Goal: Task Accomplishment & Management: Complete application form

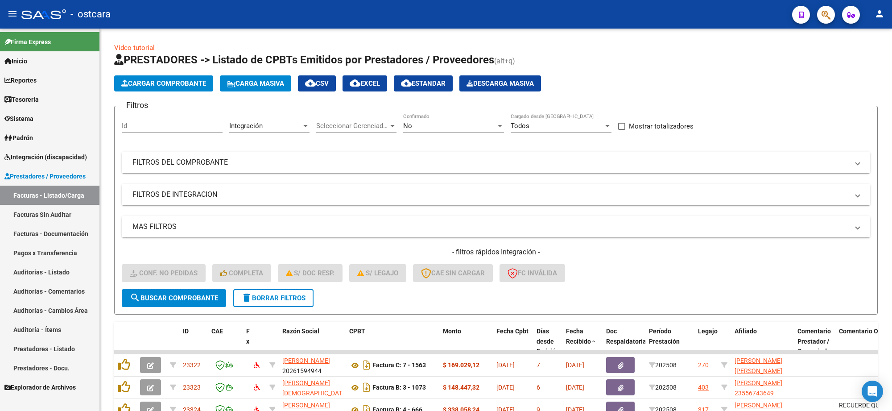
scroll to position [12, 0]
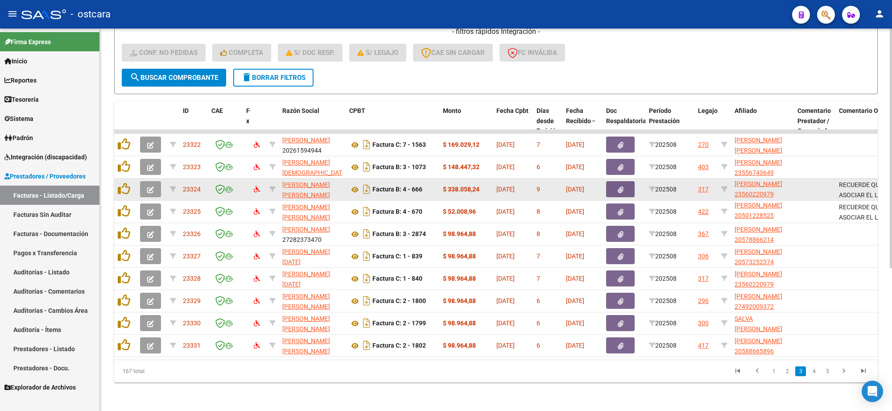
click at [149, 186] on icon "button" at bounding box center [150, 189] width 7 height 7
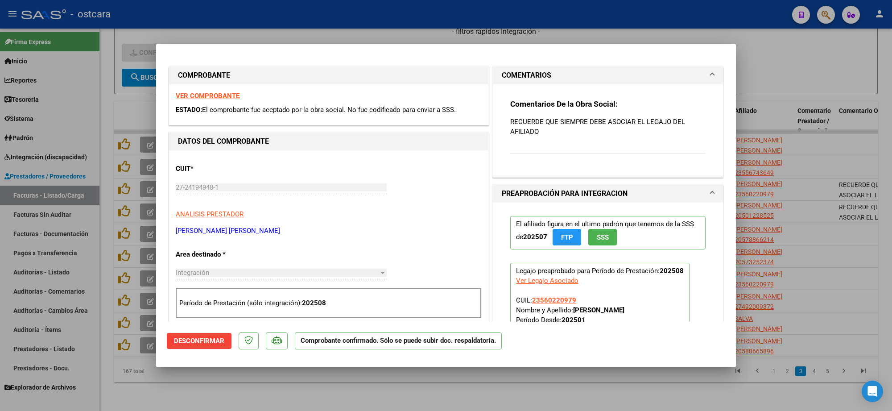
click at [215, 95] on strong "VER COMPROBANTE" at bounding box center [208, 96] width 64 height 8
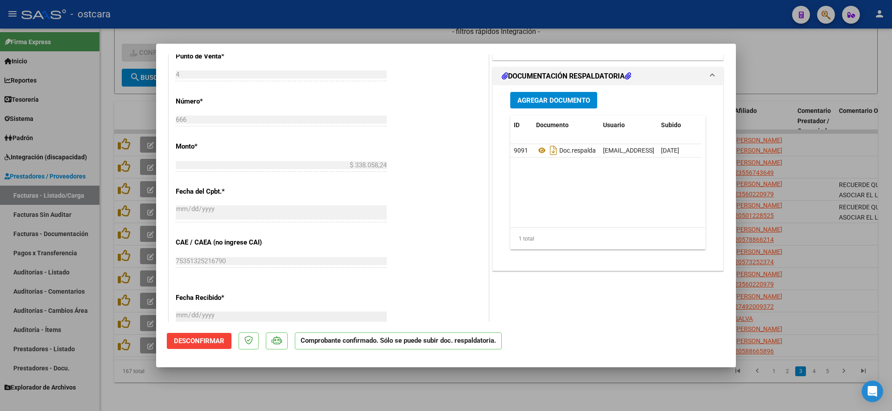
scroll to position [335, 0]
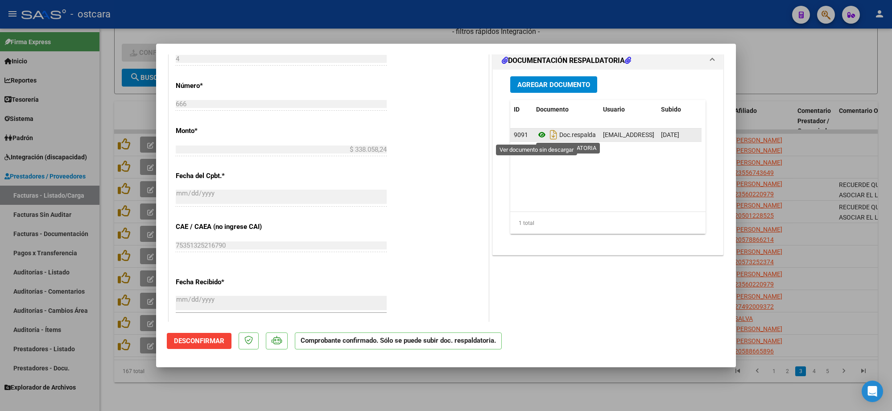
click at [536, 136] on icon at bounding box center [542, 134] width 12 height 11
click at [827, 79] on div at bounding box center [446, 205] width 892 height 411
type input "$ 0,00"
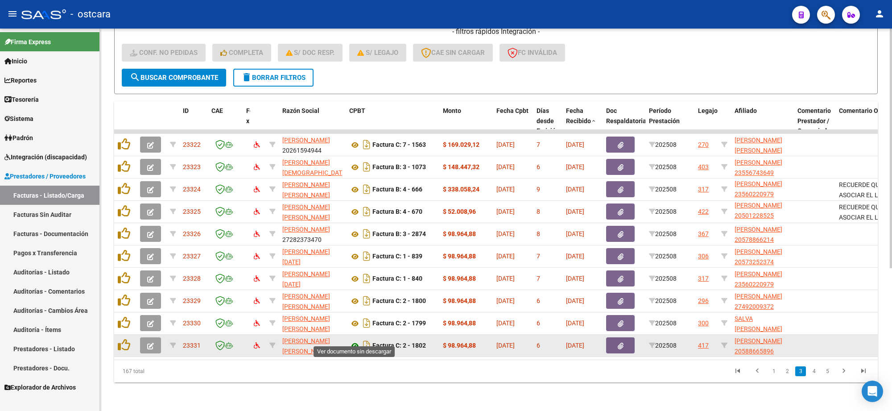
click at [352, 340] on icon at bounding box center [355, 345] width 12 height 11
click at [616, 337] on button "button" at bounding box center [620, 345] width 29 height 16
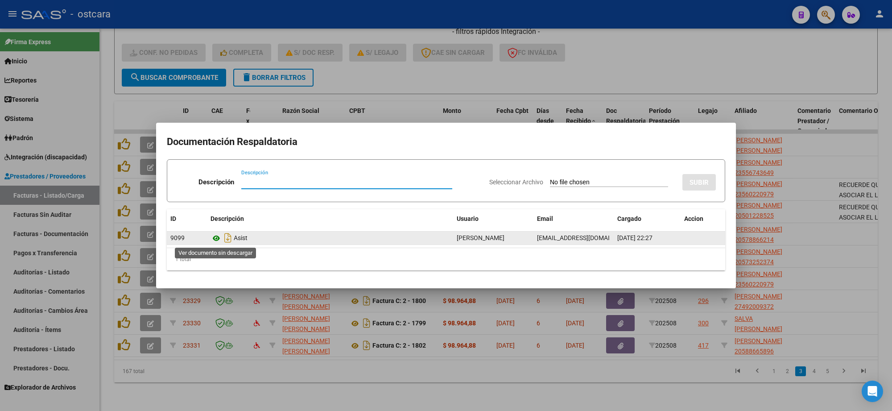
click at [216, 241] on icon at bounding box center [217, 238] width 12 height 11
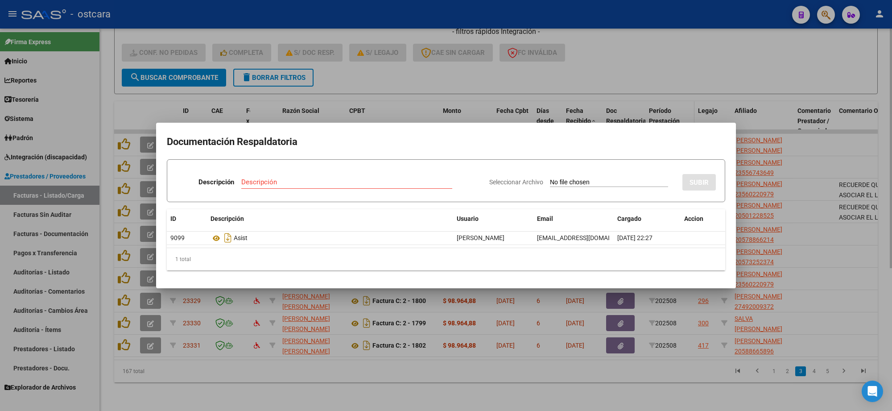
drag, startPoint x: 702, startPoint y: 74, endPoint x: 648, endPoint y: 98, distance: 59.1
click at [699, 75] on div at bounding box center [446, 205] width 892 height 411
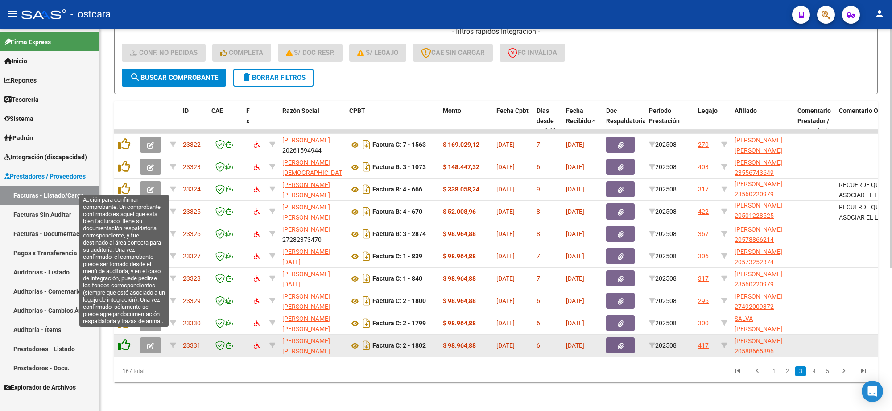
click at [123, 339] on icon at bounding box center [124, 345] width 12 height 12
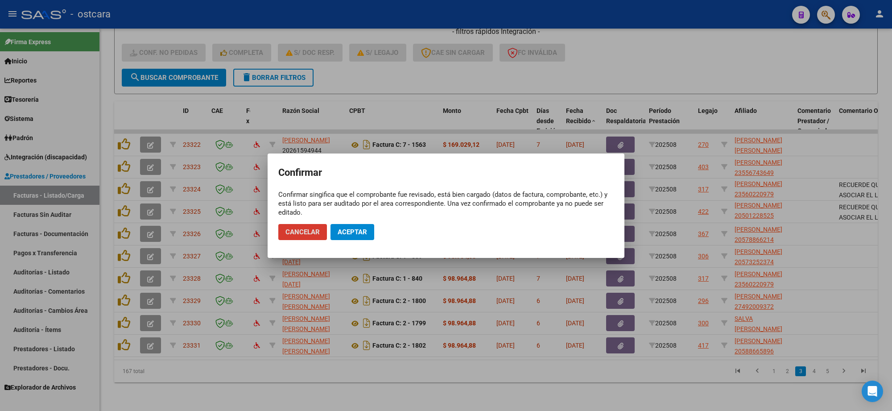
click at [351, 232] on span "Aceptar" at bounding box center [352, 232] width 29 height 8
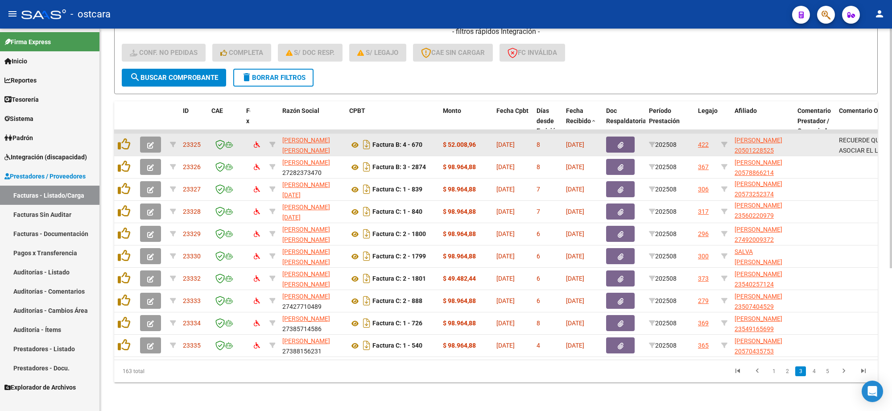
click at [149, 142] on icon "button" at bounding box center [150, 145] width 7 height 7
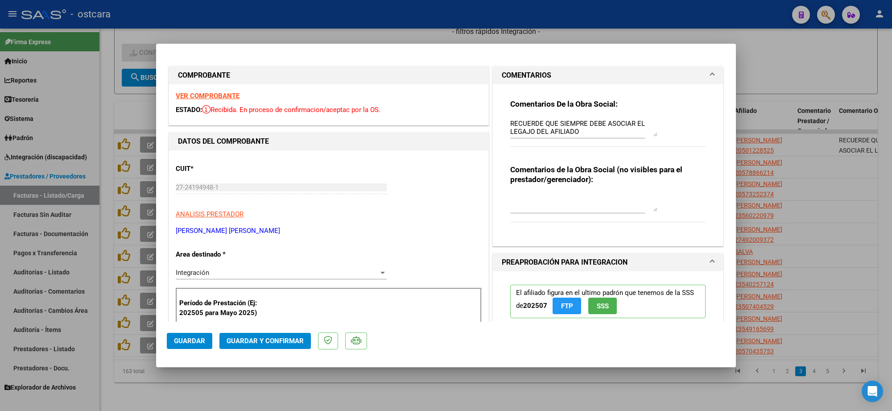
click at [214, 98] on strong "VER COMPROBANTE" at bounding box center [208, 96] width 64 height 8
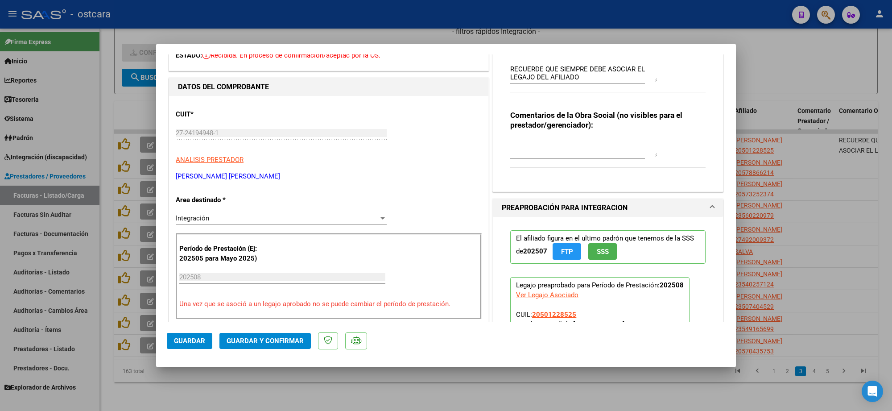
scroll to position [279, 0]
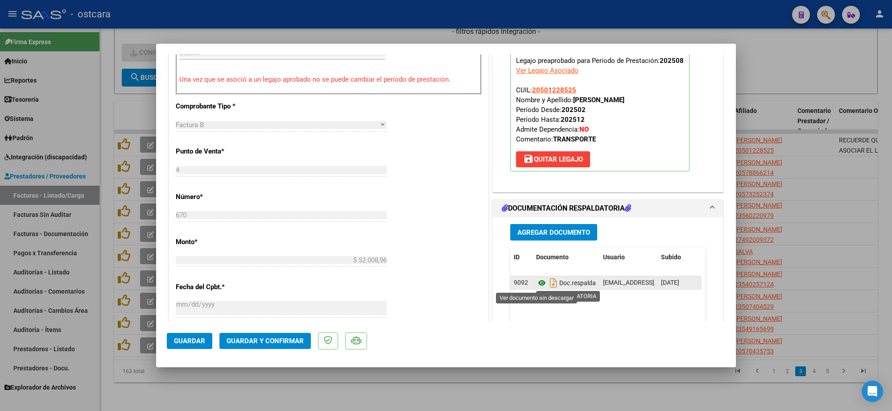
click at [536, 283] on icon at bounding box center [542, 282] width 12 height 11
click at [279, 343] on span "Guardar y Confirmar" at bounding box center [265, 341] width 77 height 8
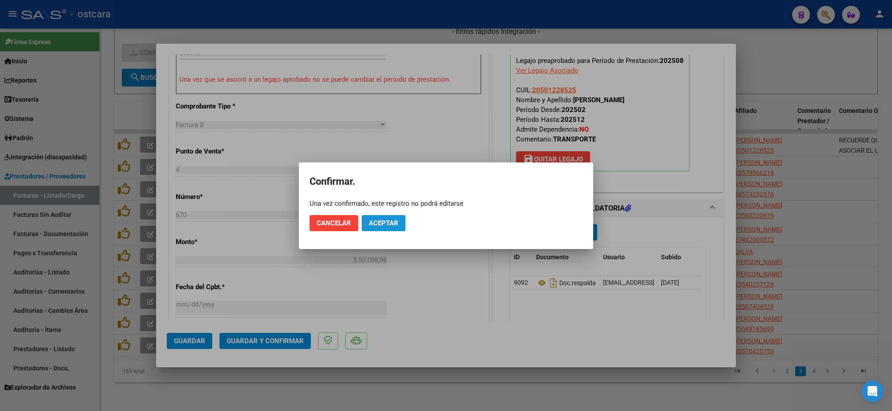
click at [391, 220] on span "Aceptar" at bounding box center [383, 223] width 29 height 8
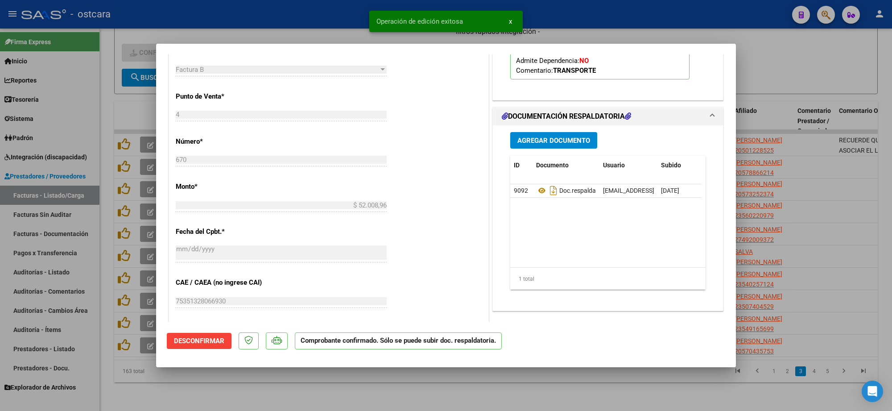
click at [823, 156] on div at bounding box center [446, 205] width 892 height 411
type input "$ 0,00"
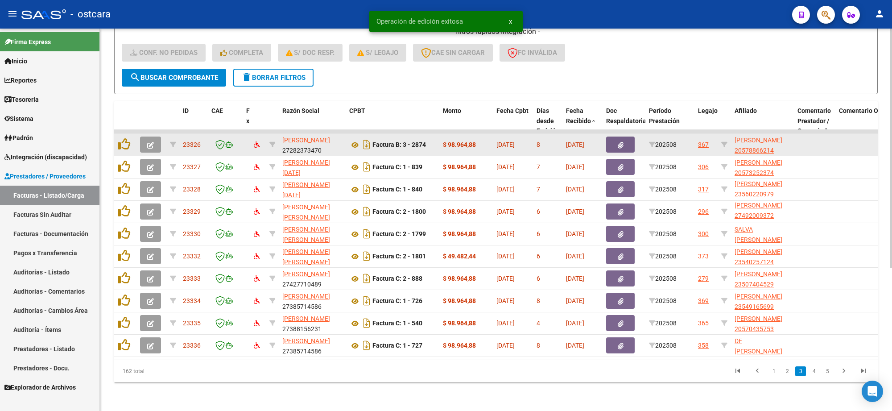
click at [153, 142] on icon "button" at bounding box center [150, 145] width 7 height 7
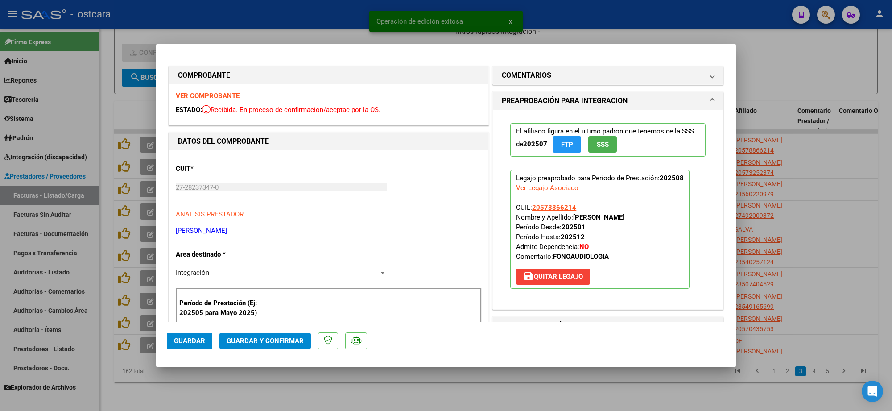
click at [210, 96] on strong "VER COMPROBANTE" at bounding box center [208, 96] width 64 height 8
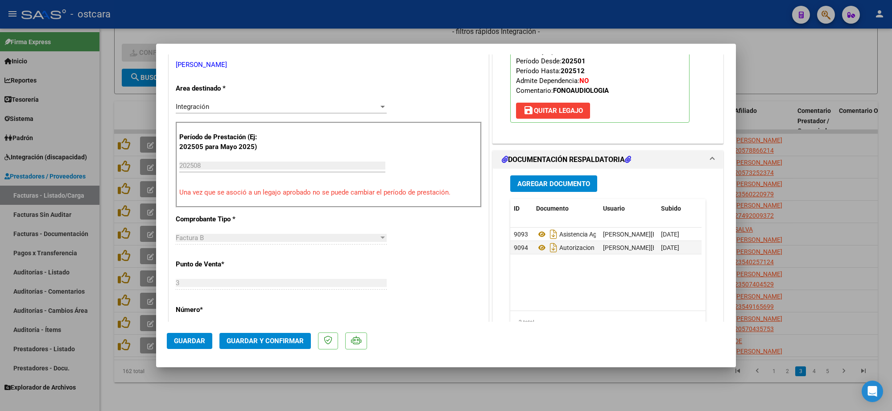
scroll to position [167, 0]
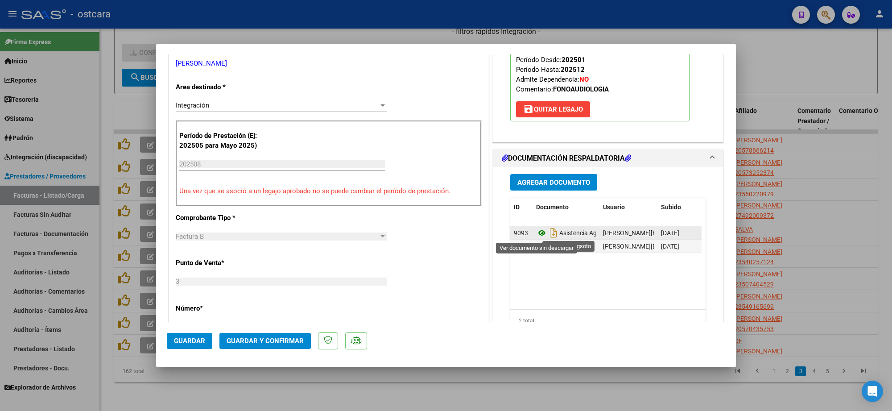
click at [536, 235] on icon at bounding box center [542, 232] width 12 height 11
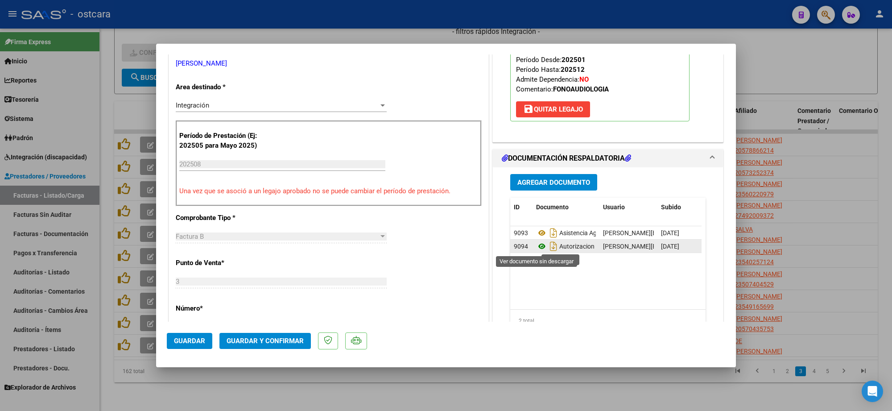
click at [536, 248] on icon at bounding box center [542, 246] width 12 height 11
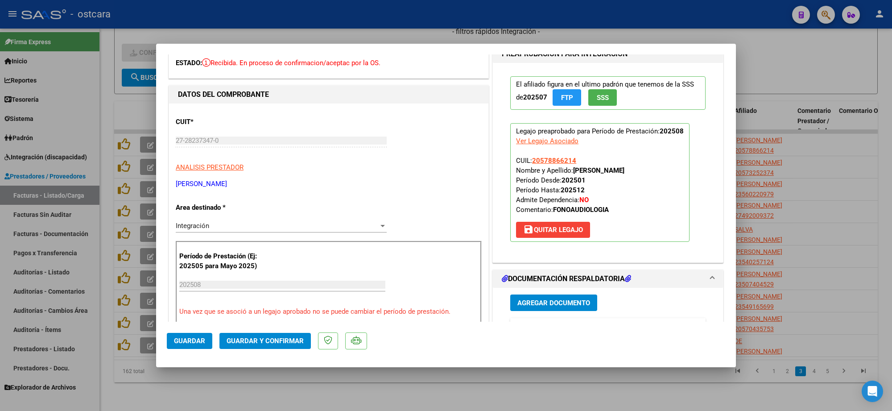
scroll to position [0, 0]
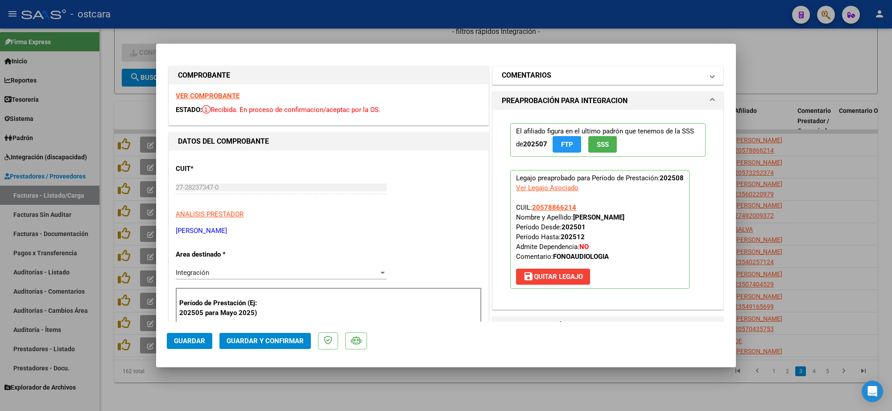
click at [558, 78] on mat-panel-title "COMENTARIOS" at bounding box center [603, 75] width 202 height 11
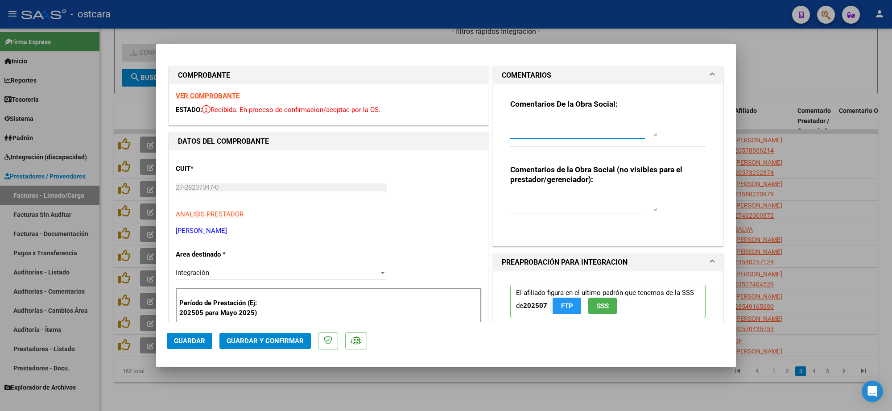
click at [571, 135] on textarea at bounding box center [583, 128] width 147 height 18
paste textarea "Se recuerda que debe presentar planilla de asistencia (fecha, día, mes, año y h…"
type textarea "Se recuerda que debe presentar planilla de asistencia debe estar aclarada en la…"
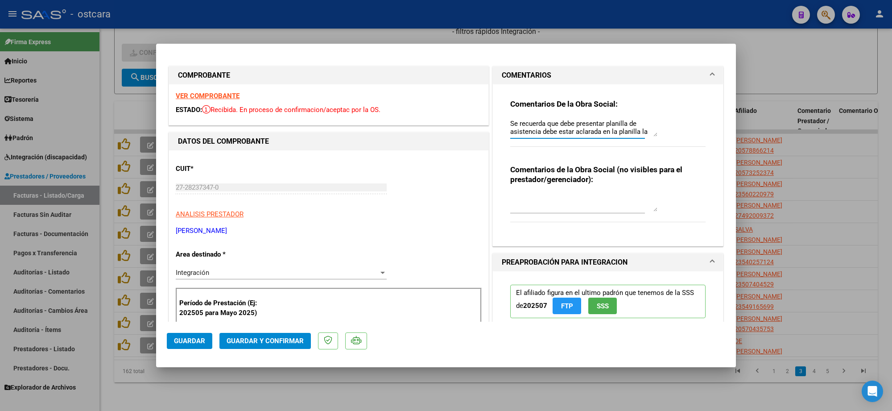
drag, startPoint x: 585, startPoint y: 129, endPoint x: 460, endPoint y: 46, distance: 150.2
click at [460, 46] on mat-dialog-container "COMPROBANTE VER COMPROBANTE ESTADO: Recibida. En proceso de confirmacion/acepta…" at bounding box center [446, 205] width 580 height 323
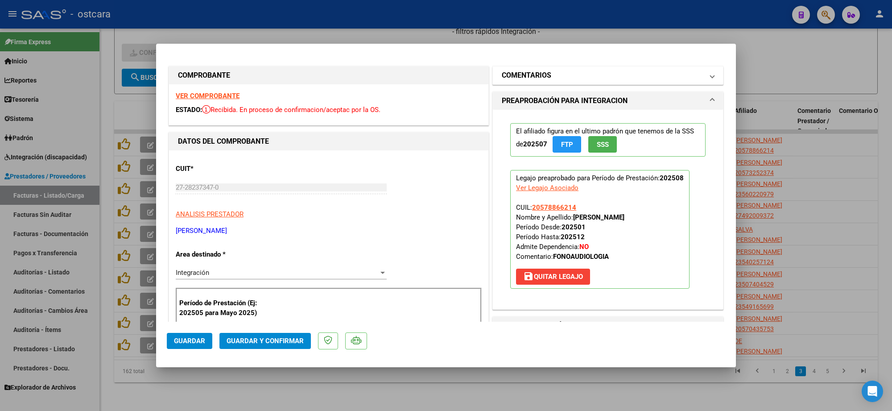
click at [532, 76] on h1 "COMENTARIOS" at bounding box center [527, 75] width 50 height 11
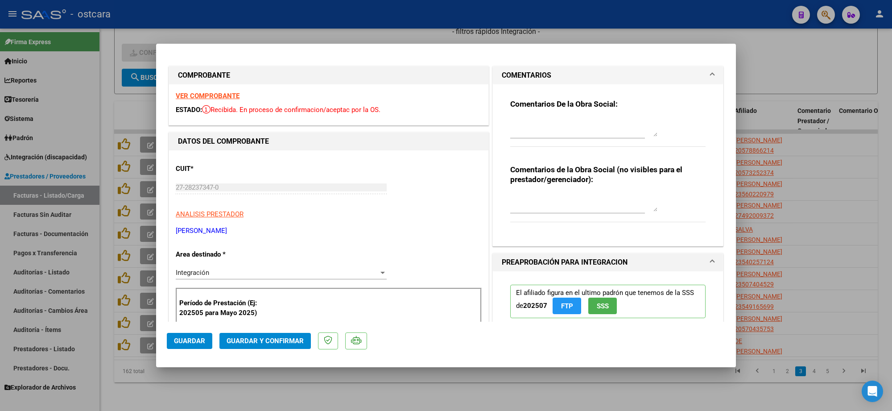
click at [570, 130] on textarea at bounding box center [583, 128] width 147 height 18
type textarea "Recordar ingresar en la planilla DNI de los firmantes."
click at [273, 343] on span "Guardar y Confirmar" at bounding box center [265, 341] width 77 height 8
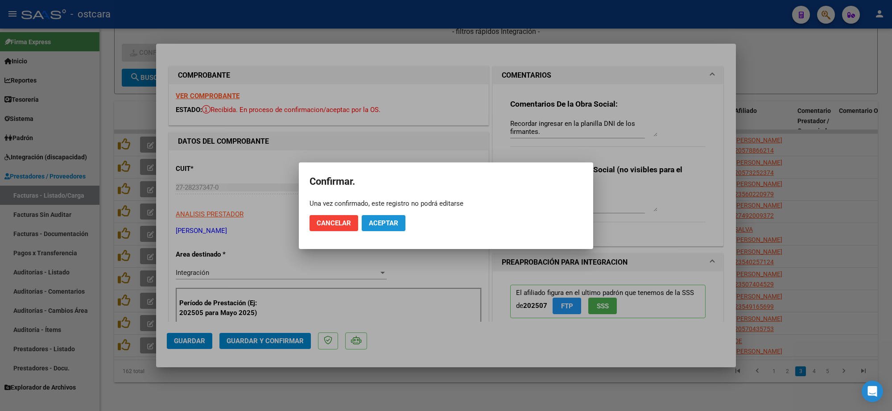
click at [370, 228] on button "Aceptar" at bounding box center [384, 223] width 44 height 16
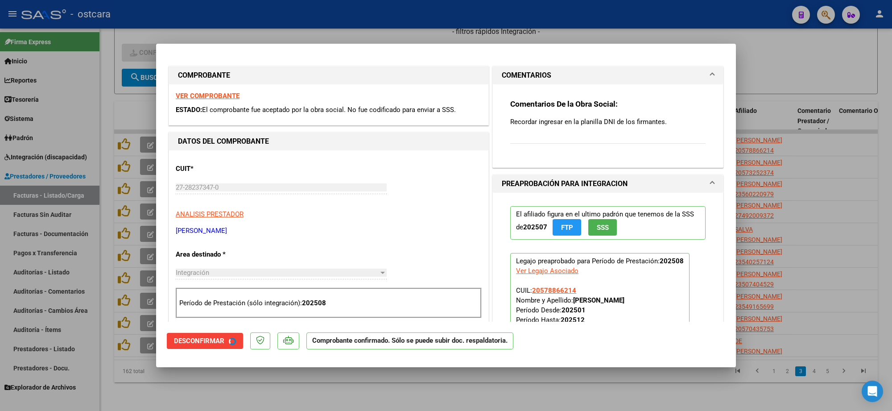
click at [760, 190] on div at bounding box center [446, 205] width 892 height 411
type input "$ 0,00"
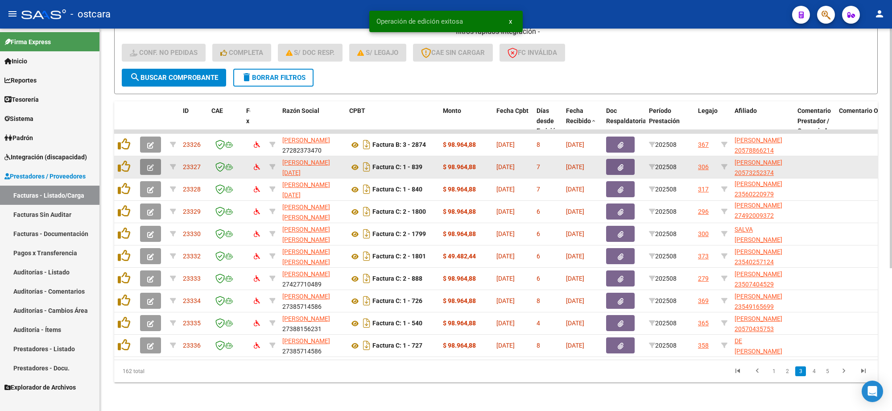
click at [157, 159] on button "button" at bounding box center [150, 167] width 21 height 16
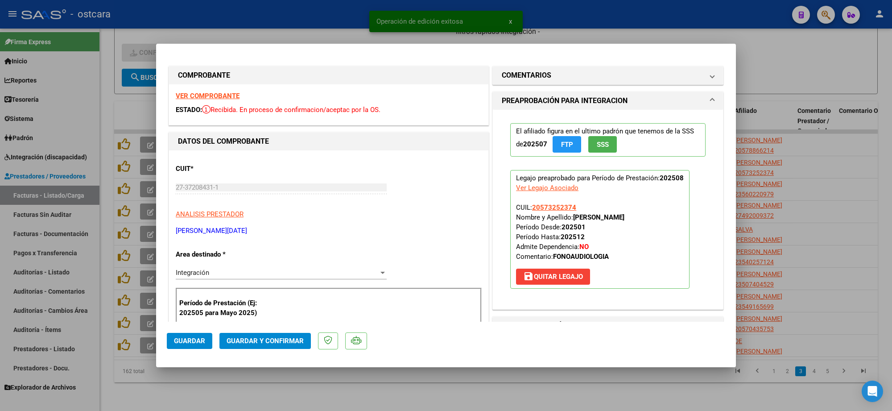
click at [224, 96] on strong "VER COMPROBANTE" at bounding box center [208, 96] width 64 height 8
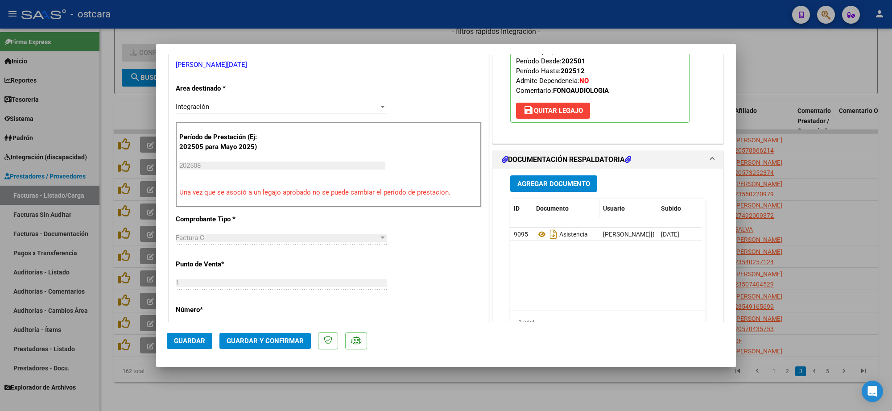
scroll to position [167, 0]
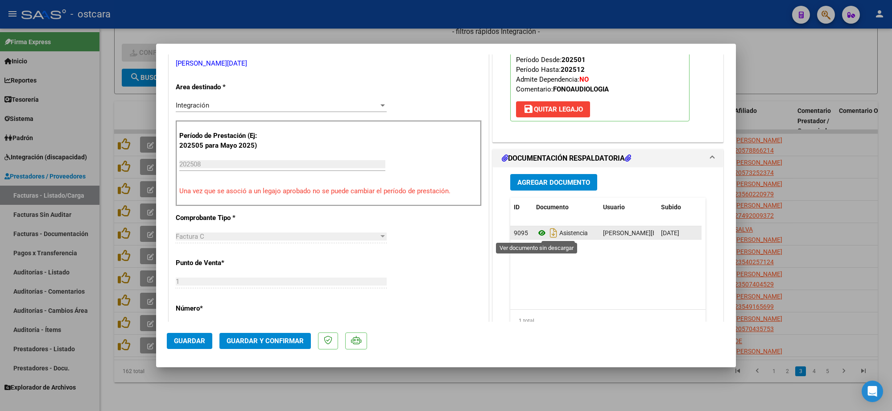
click at [536, 232] on icon at bounding box center [542, 232] width 12 height 11
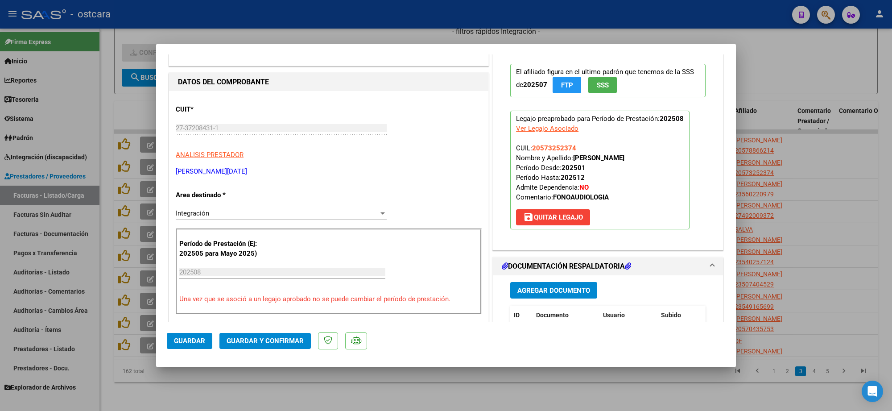
scroll to position [0, 0]
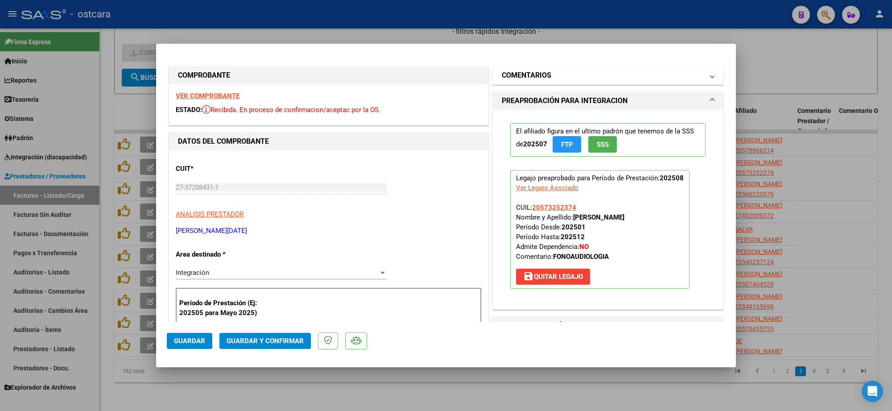
click at [582, 82] on mat-expansion-panel-header "COMENTARIOS" at bounding box center [608, 75] width 230 height 18
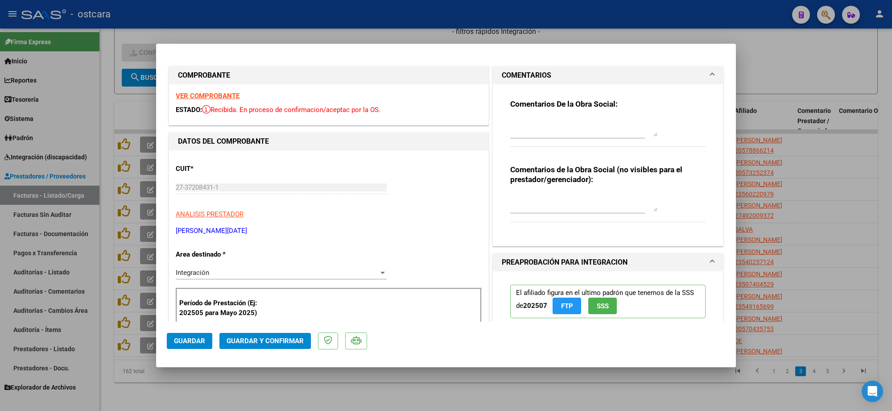
click at [565, 144] on div at bounding box center [577, 132] width 135 height 30
click at [561, 132] on textarea at bounding box center [583, 128] width 147 height 18
paste textarea "Recordar indicar vinculo del firmante en las planillas de asistencia."
type textarea "Recordar indicar vinculo del firmante en las planillas de asistencia."
click at [275, 343] on span "Guardar y Confirmar" at bounding box center [265, 341] width 77 height 8
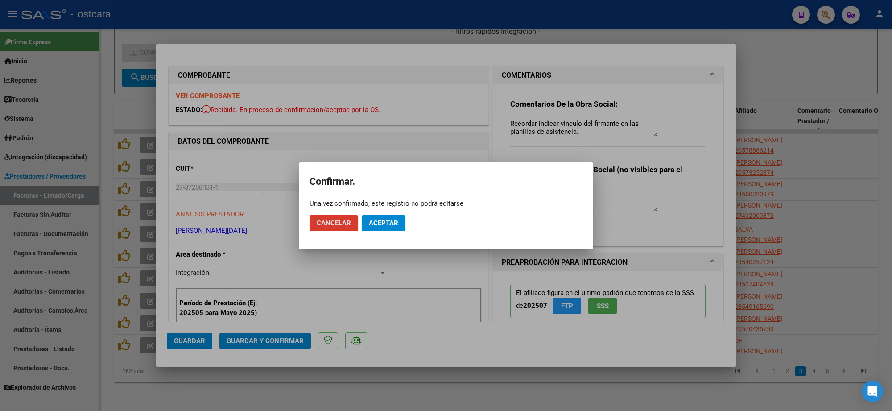
click at [402, 219] on button "Aceptar" at bounding box center [384, 223] width 44 height 16
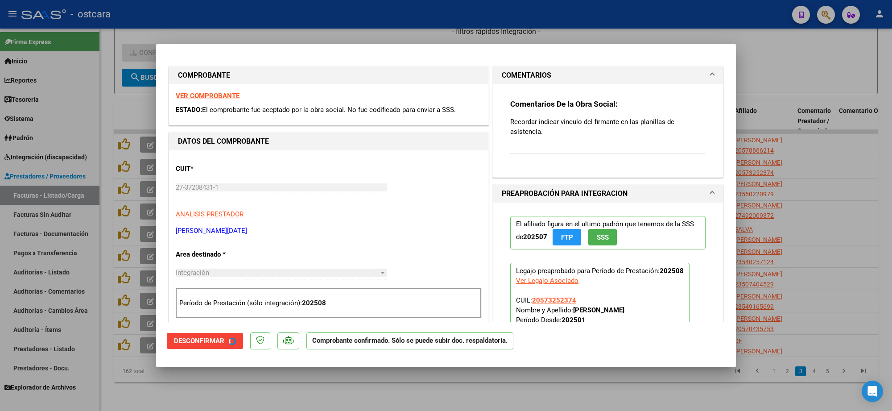
click at [782, 56] on div at bounding box center [446, 205] width 892 height 411
type input "$ 0,00"
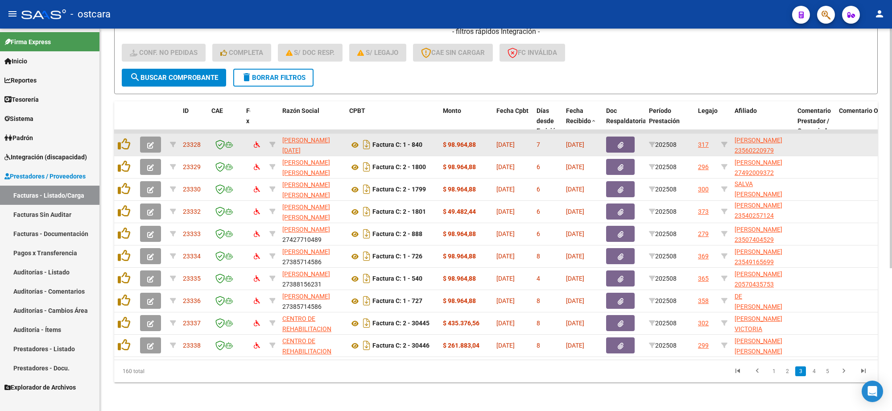
click at [155, 136] on button "button" at bounding box center [150, 144] width 21 height 16
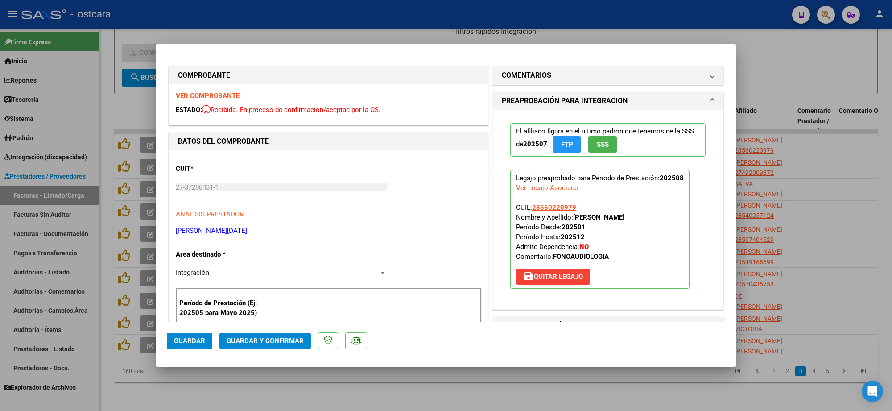
click at [224, 97] on strong "VER COMPROBANTE" at bounding box center [208, 96] width 64 height 8
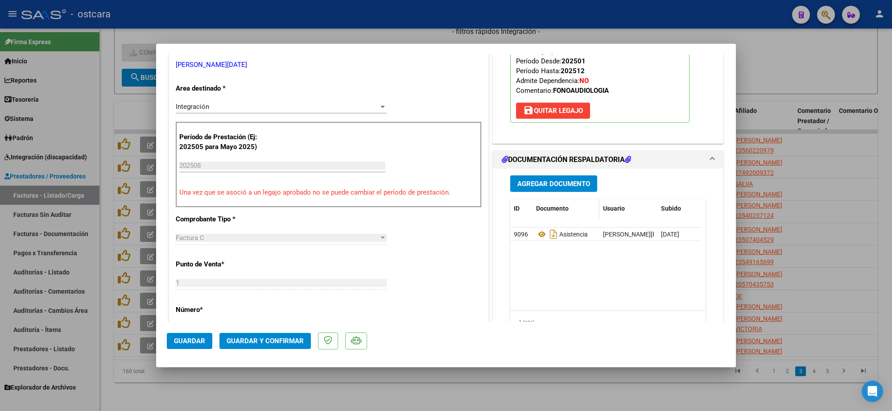
scroll to position [167, 0]
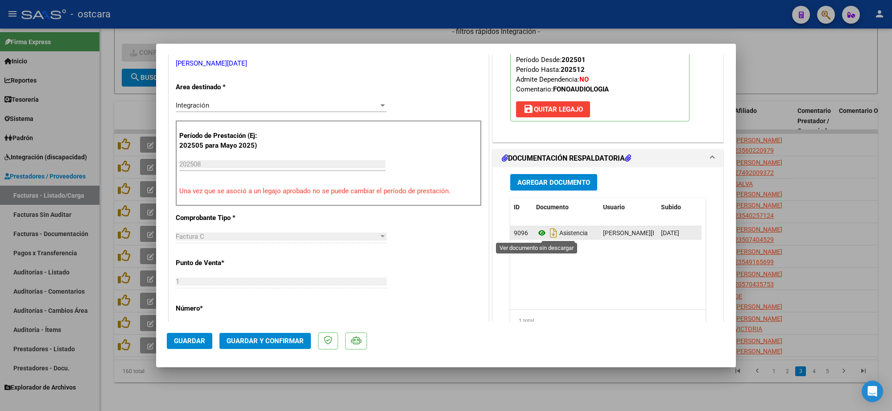
click at [537, 234] on icon at bounding box center [542, 232] width 12 height 11
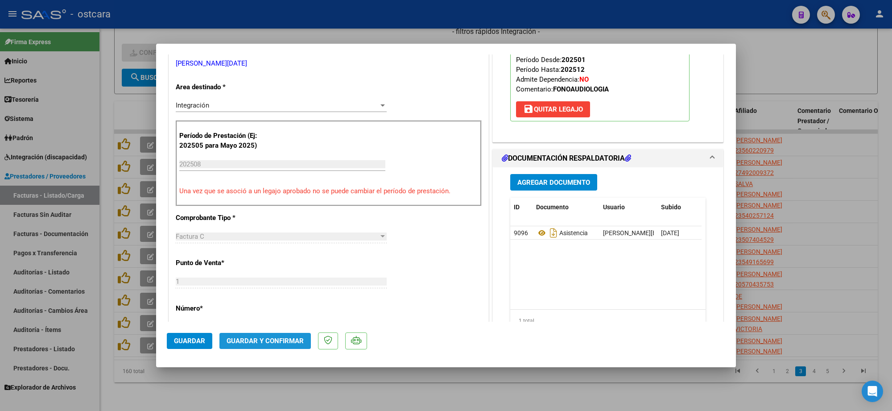
click at [284, 340] on span "Guardar y Confirmar" at bounding box center [265, 341] width 77 height 8
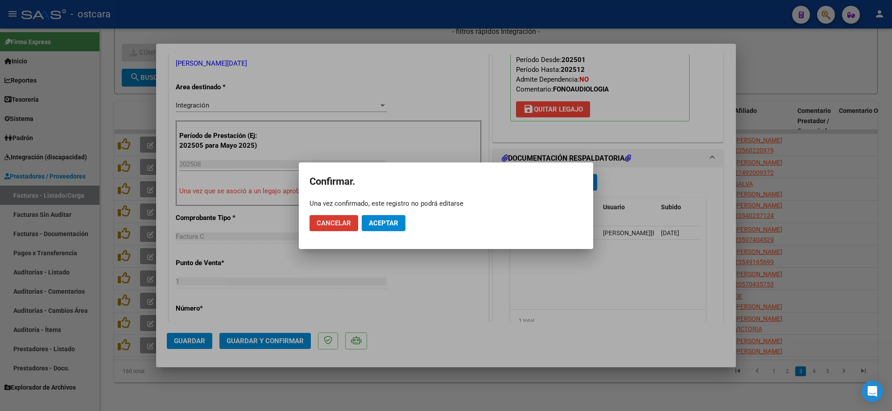
click at [378, 220] on span "Aceptar" at bounding box center [383, 223] width 29 height 8
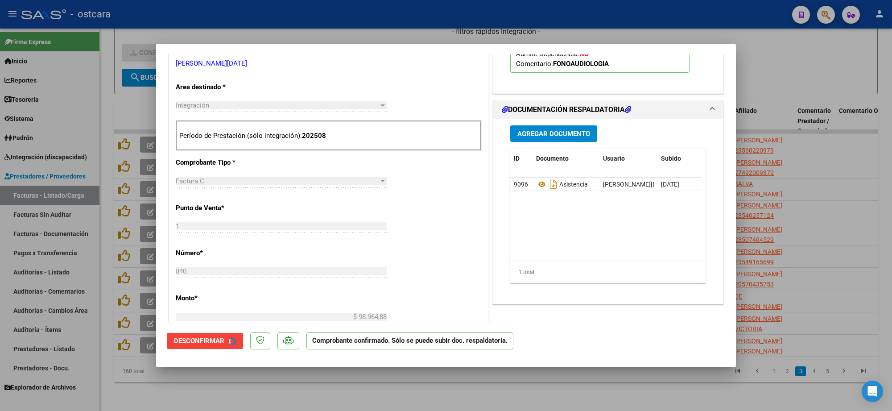
click at [831, 100] on div at bounding box center [446, 205] width 892 height 411
type input "$ 0,00"
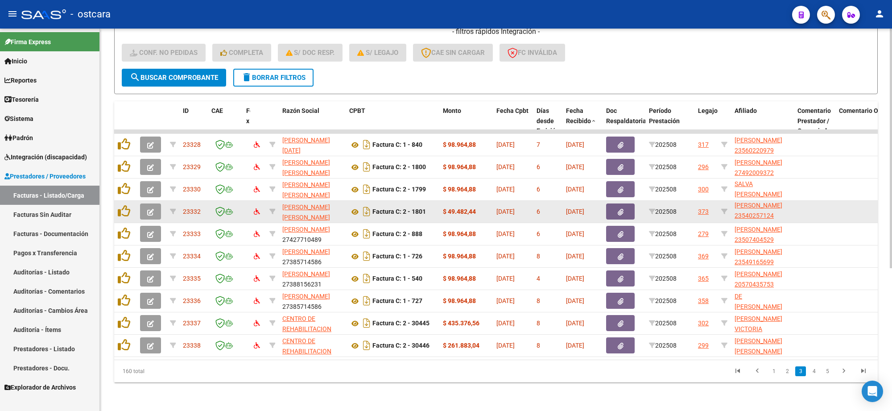
click at [149, 209] on icon "button" at bounding box center [150, 212] width 7 height 7
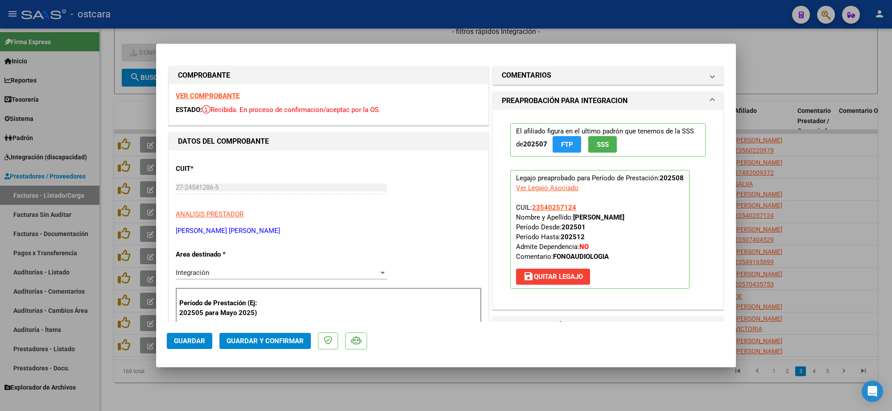
click at [204, 93] on strong "VER COMPROBANTE" at bounding box center [208, 96] width 64 height 8
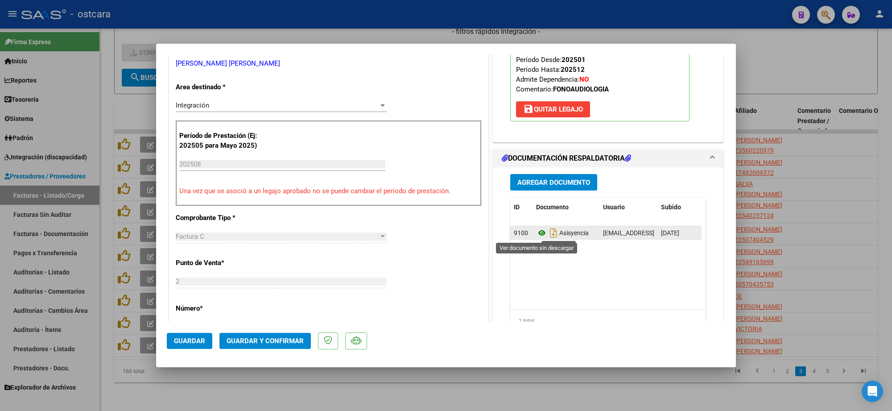
click at [536, 231] on icon at bounding box center [542, 232] width 12 height 11
click at [286, 338] on span "Guardar y Confirmar" at bounding box center [265, 341] width 77 height 8
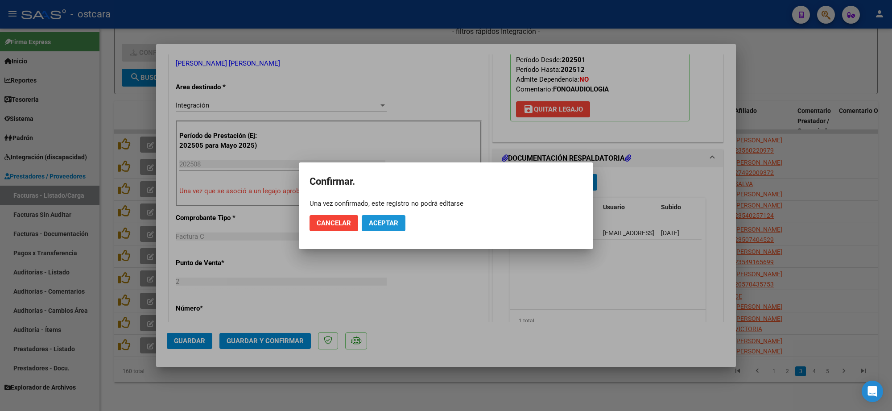
drag, startPoint x: 382, startPoint y: 221, endPoint x: 389, endPoint y: 221, distance: 6.3
click at [384, 221] on span "Aceptar" at bounding box center [383, 223] width 29 height 8
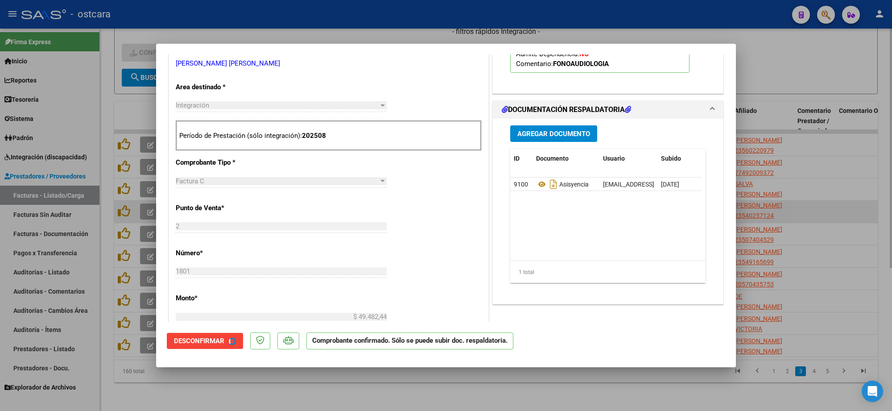
click at [768, 193] on div at bounding box center [446, 205] width 892 height 411
type input "$ 0,00"
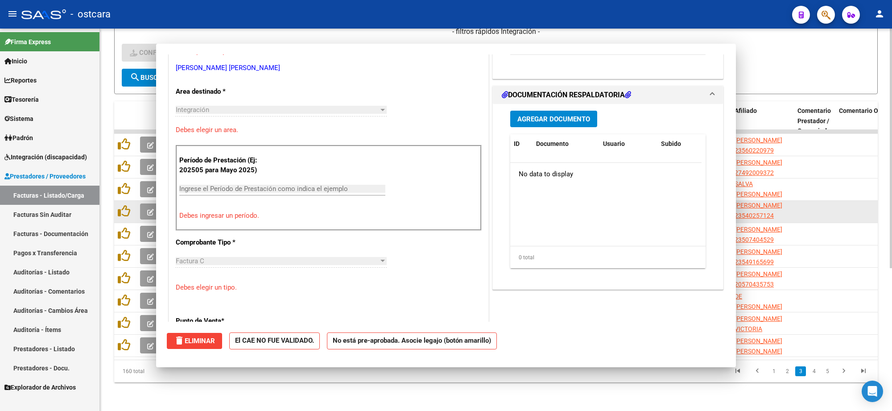
scroll to position [172, 0]
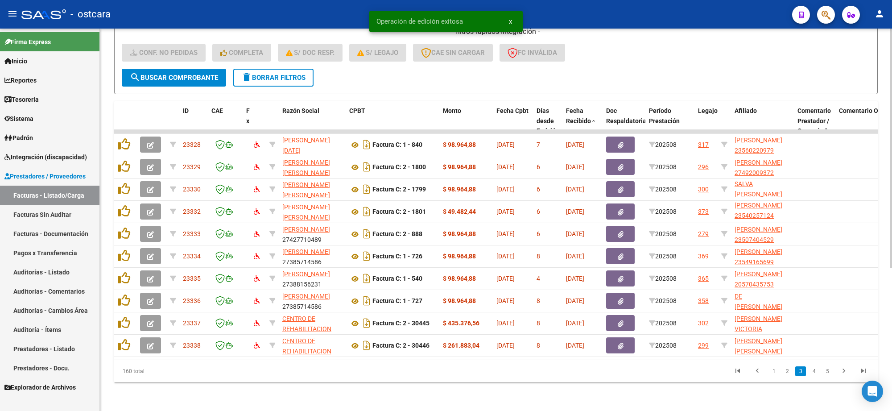
click at [660, 52] on div "- filtros rápidos Integración - Conf. no pedidas Completa S/ Doc Resp. S/ legaj…" at bounding box center [496, 48] width 749 height 42
click at [637, 59] on div "- filtros rápidos Integración - Conf. no pedidas Completa S/ Doc Resp. S/ legaj…" at bounding box center [496, 48] width 749 height 42
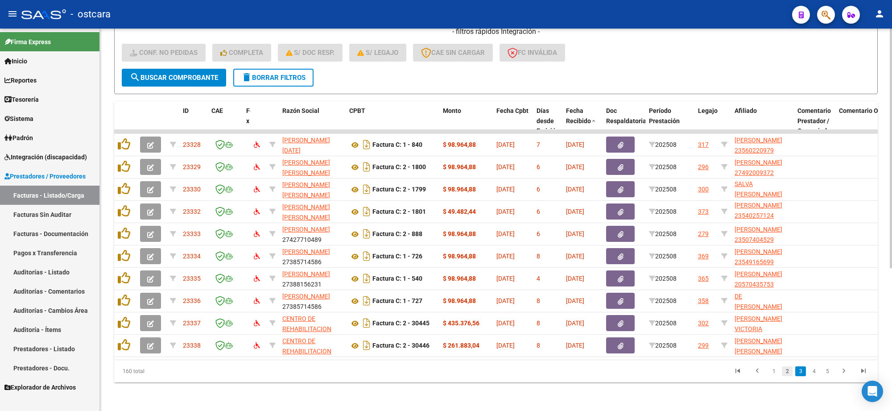
click at [786, 376] on link "2" at bounding box center [787, 371] width 11 height 10
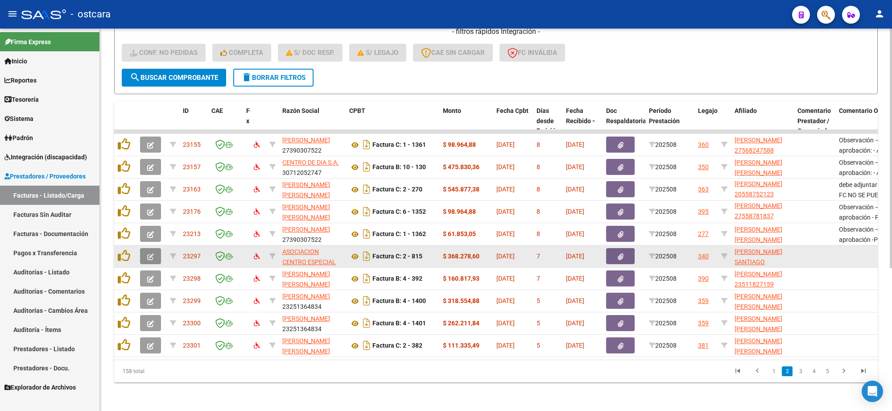
click at [156, 250] on button "button" at bounding box center [150, 256] width 21 height 16
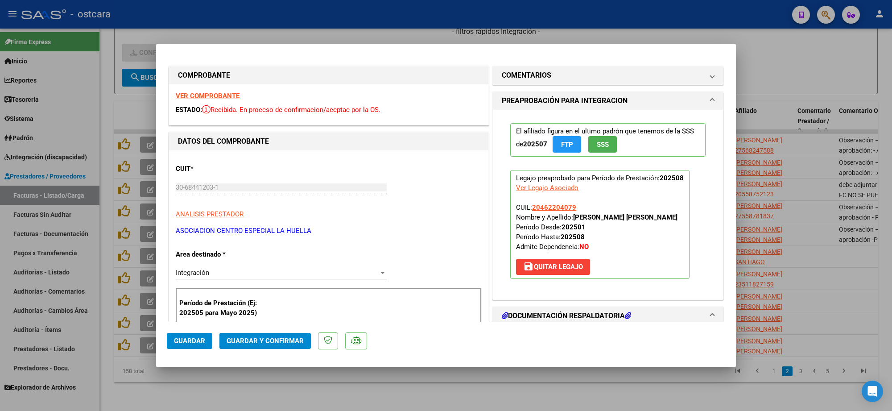
click at [239, 95] on div "VER COMPROBANTE ESTADO: Recibida. En proceso de confirmacion/aceptac por la OS." at bounding box center [328, 104] width 319 height 41
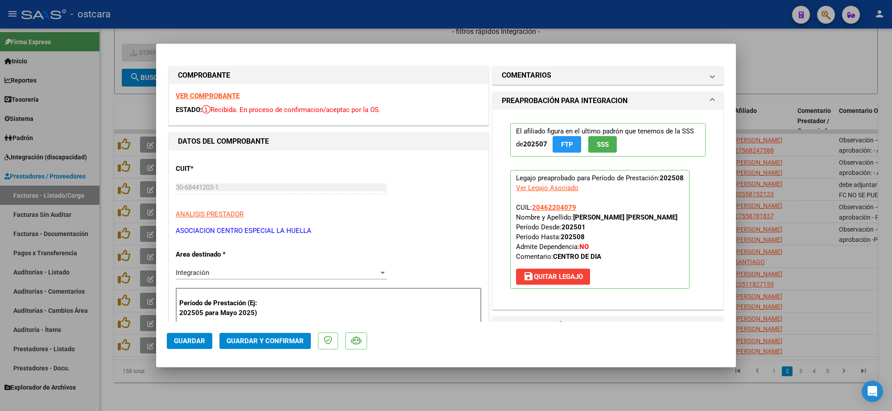
click at [235, 95] on strong "VER COMPROBANTE" at bounding box center [208, 96] width 64 height 8
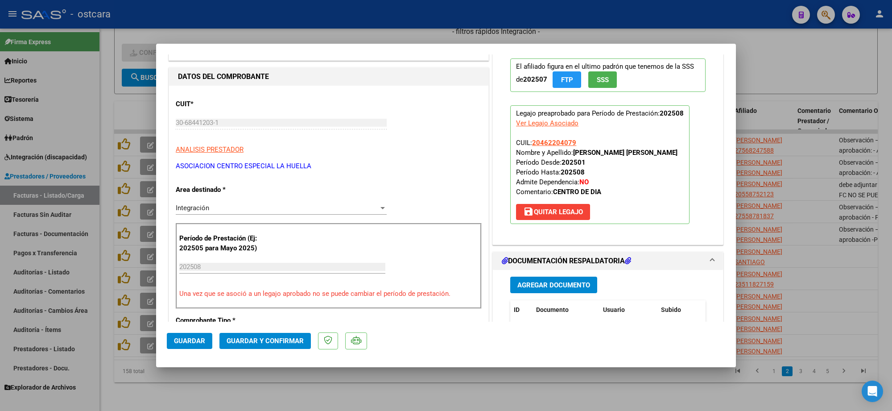
scroll to position [112, 0]
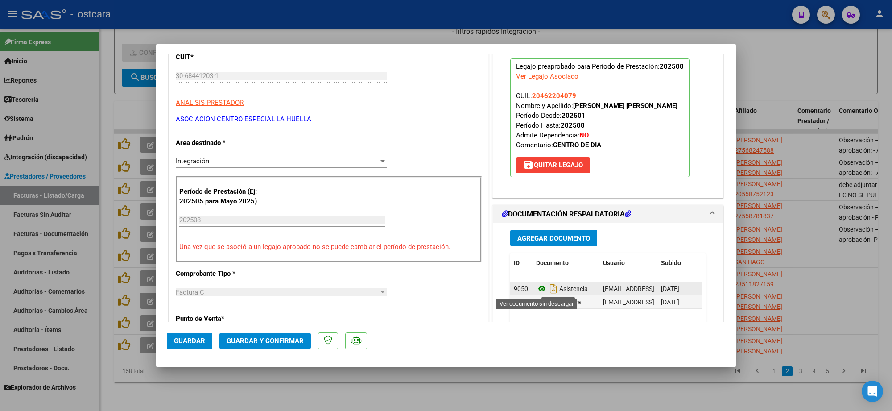
click at [536, 287] on icon at bounding box center [542, 288] width 12 height 11
click at [255, 338] on span "Guardar y Confirmar" at bounding box center [265, 341] width 77 height 8
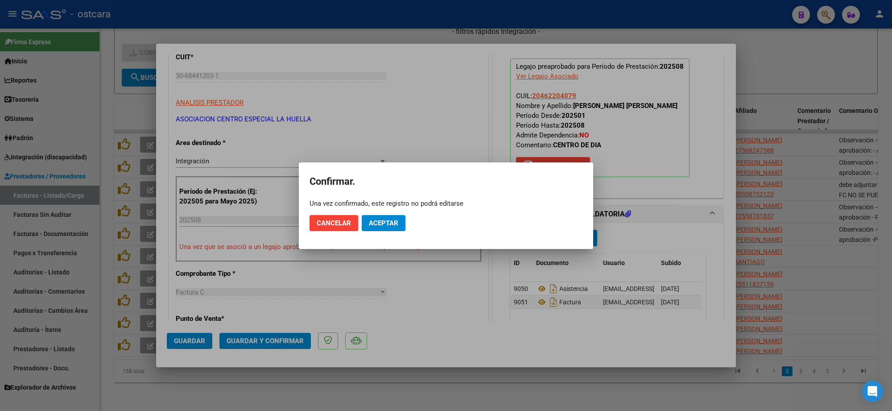
click at [405, 221] on mat-dialog-actions "Cancelar Aceptar" at bounding box center [446, 223] width 273 height 30
click at [396, 221] on span "Aceptar" at bounding box center [383, 223] width 29 height 8
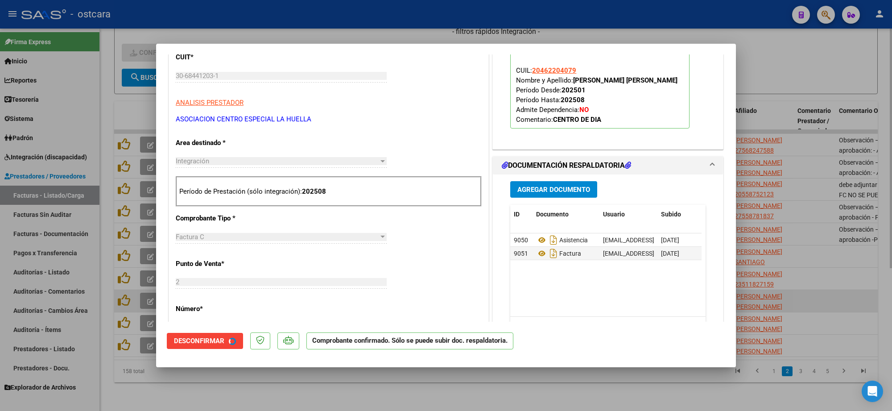
drag, startPoint x: 836, startPoint y: 274, endPoint x: 823, endPoint y: 288, distance: 18.9
click at [834, 275] on div at bounding box center [446, 205] width 892 height 411
type input "$ 0,00"
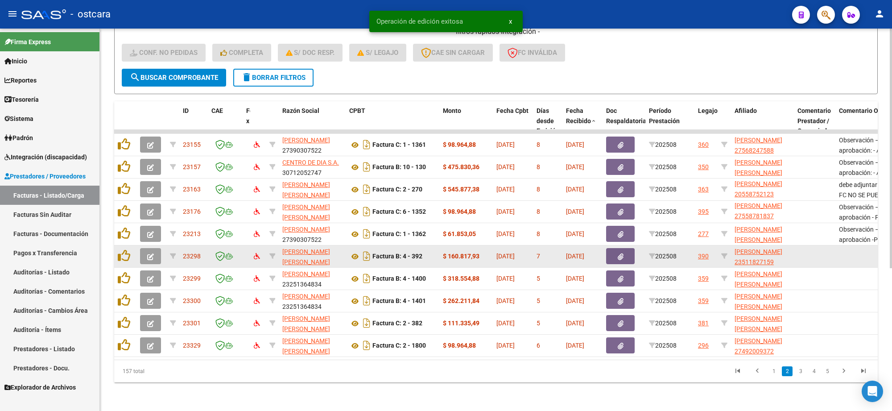
click at [149, 253] on icon "button" at bounding box center [150, 256] width 7 height 7
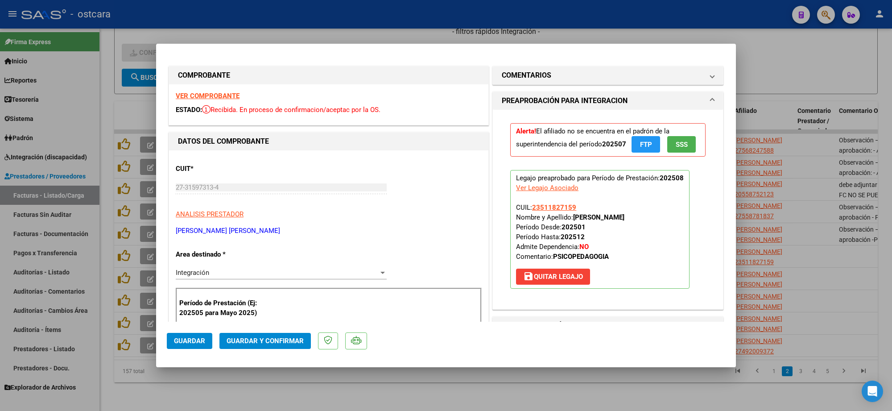
click at [225, 97] on strong "VER COMPROBANTE" at bounding box center [208, 96] width 64 height 8
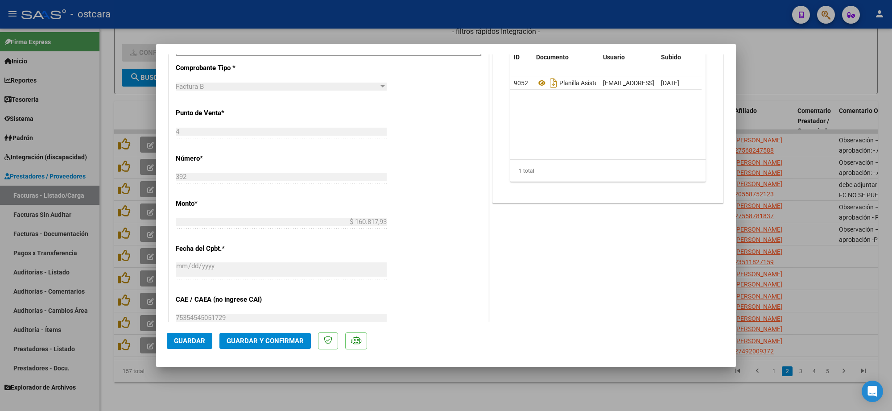
scroll to position [335, 0]
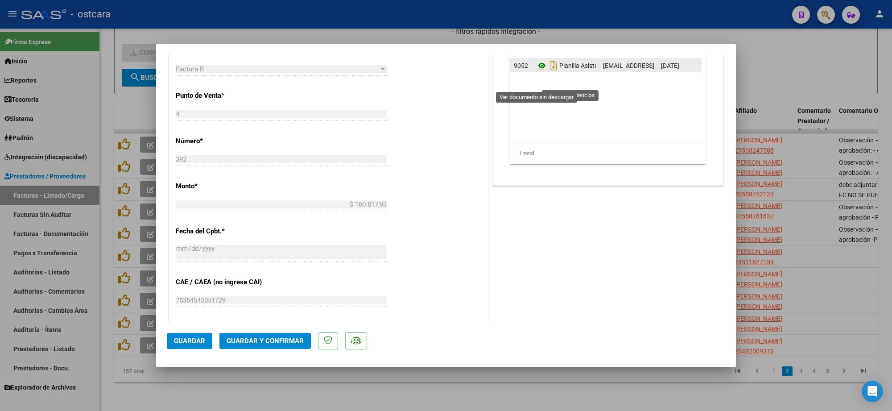
click at [536, 71] on icon at bounding box center [542, 65] width 12 height 11
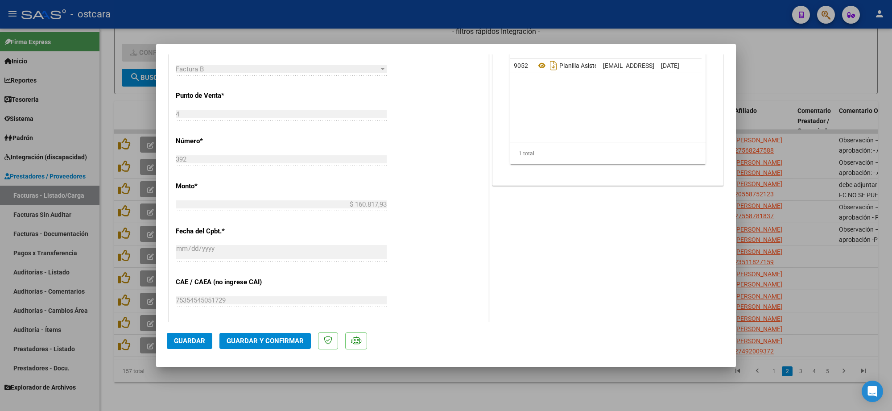
click at [287, 337] on span "Guardar y Confirmar" at bounding box center [265, 341] width 77 height 8
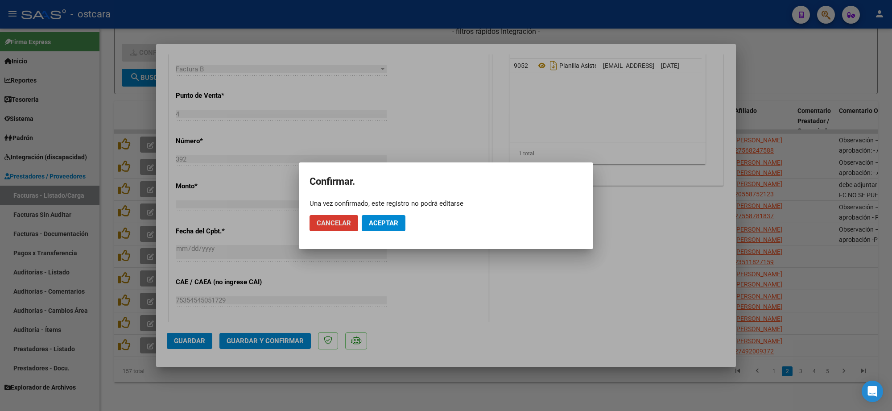
click at [393, 217] on button "Aceptar" at bounding box center [384, 223] width 44 height 16
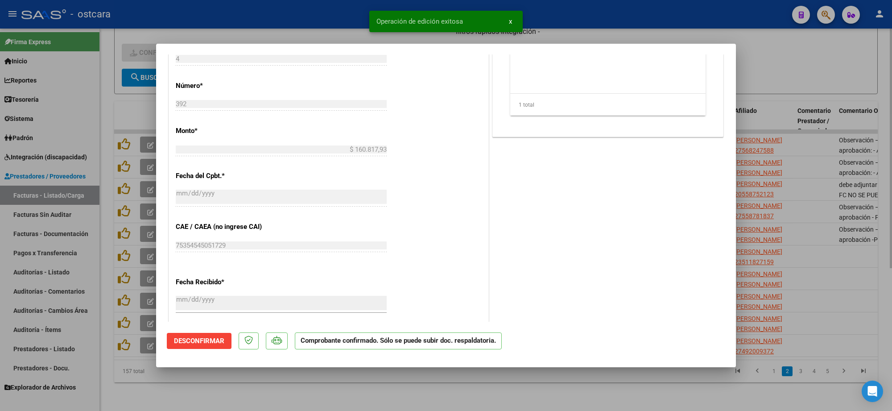
click at [792, 55] on div at bounding box center [446, 205] width 892 height 411
type input "$ 0,00"
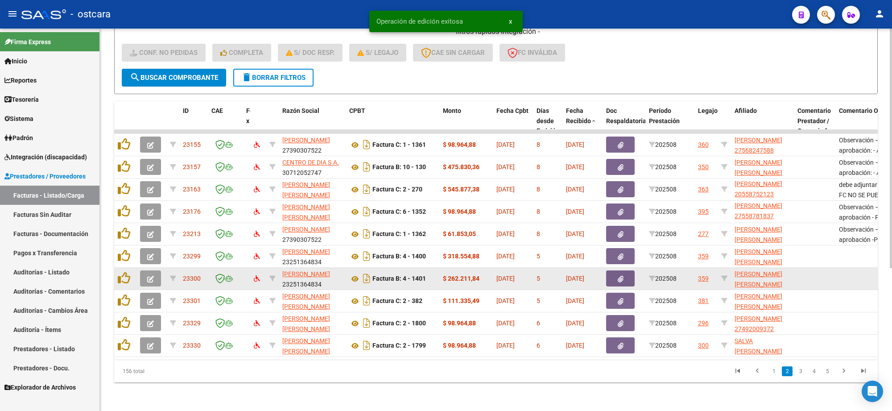
click at [153, 270] on button "button" at bounding box center [150, 278] width 21 height 16
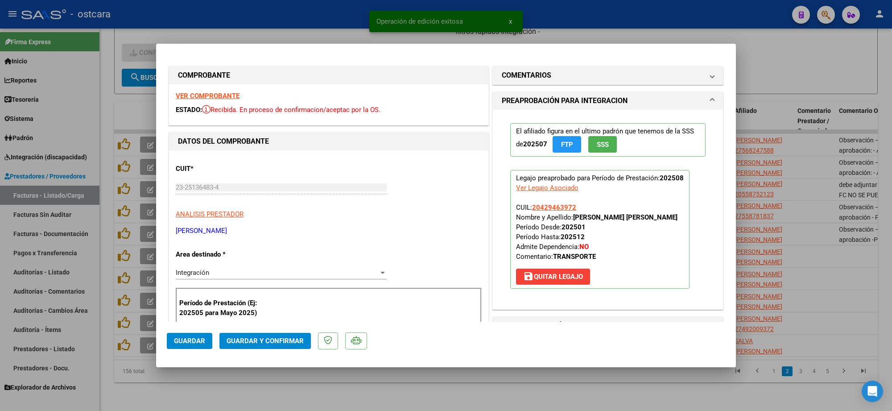
click at [209, 91] on div "VER COMPROBANTE ESTADO: Recibida. En proceso de confirmacion/aceptac por la OS." at bounding box center [328, 104] width 319 height 41
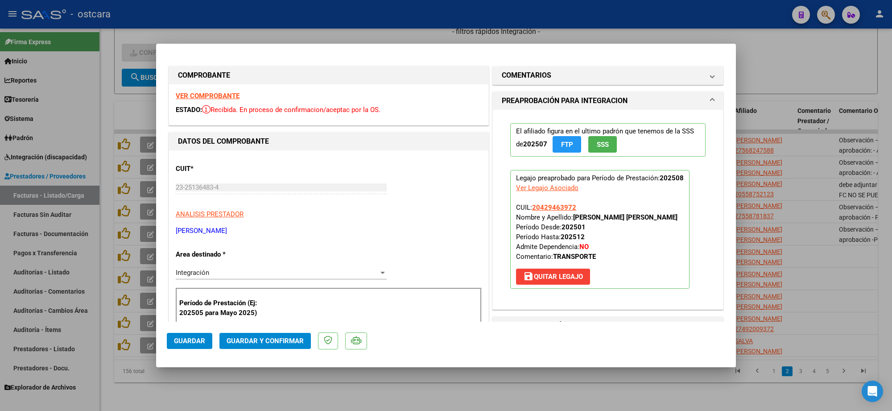
click at [210, 91] on div "VER COMPROBANTE ESTADO: Recibida. En proceso de confirmacion/aceptac por la OS." at bounding box center [328, 104] width 319 height 41
click at [215, 96] on strong "VER COMPROBANTE" at bounding box center [208, 96] width 64 height 8
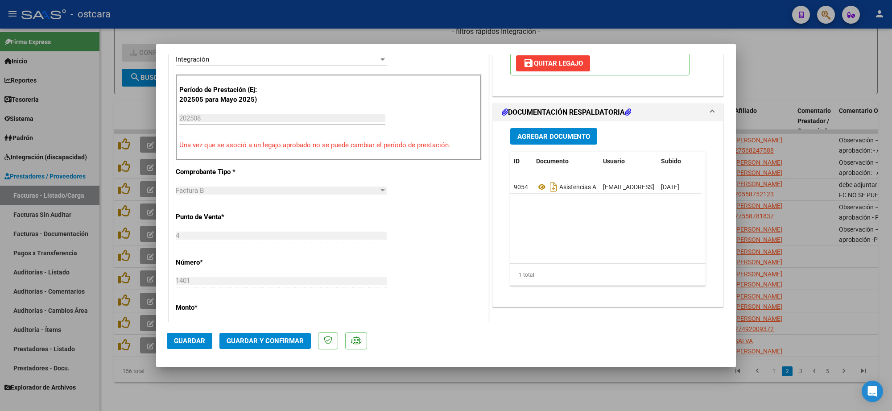
scroll to position [223, 0]
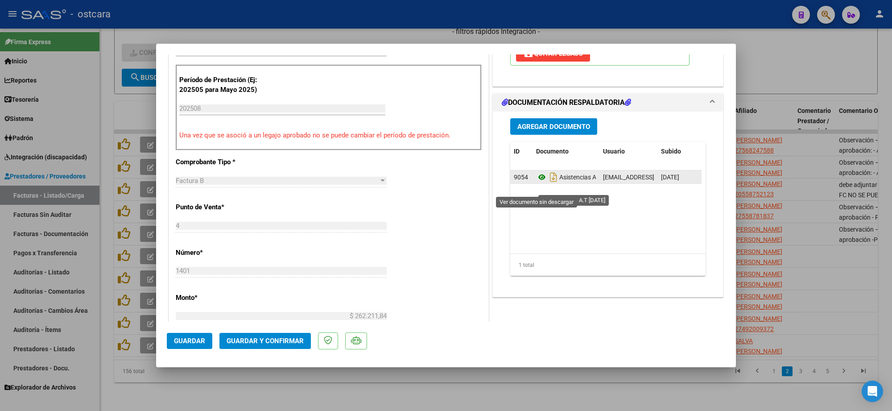
click at [538, 182] on icon at bounding box center [542, 177] width 12 height 11
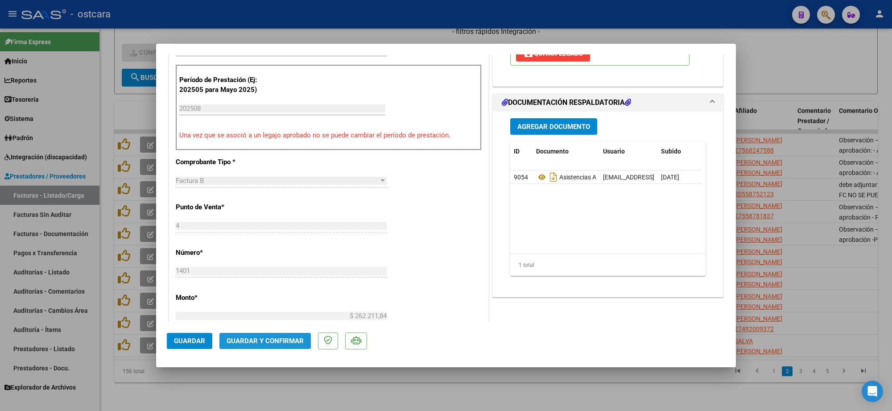
click at [284, 333] on button "Guardar y Confirmar" at bounding box center [264, 341] width 91 height 16
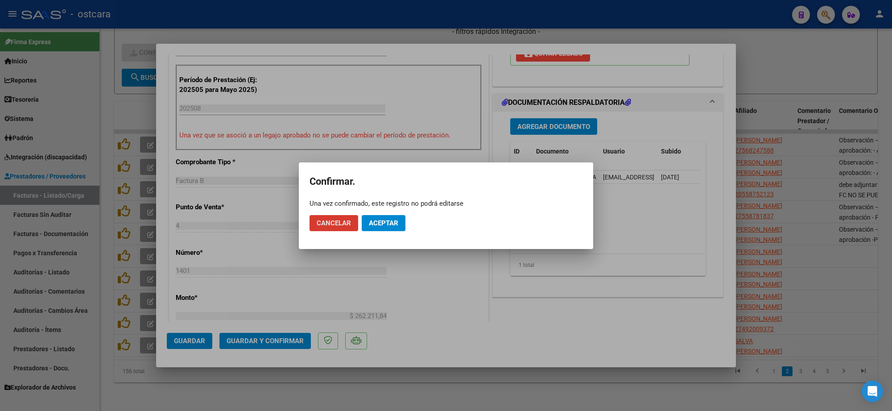
click at [387, 226] on span "Aceptar" at bounding box center [383, 223] width 29 height 8
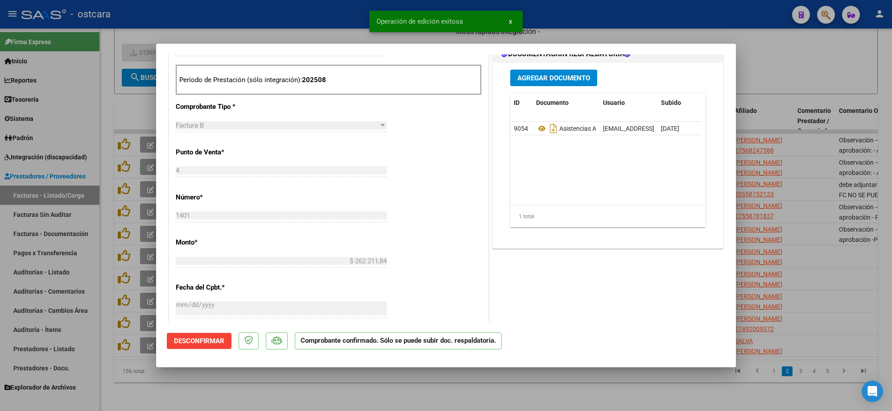
click at [801, 155] on div at bounding box center [446, 205] width 892 height 411
type input "$ 0,00"
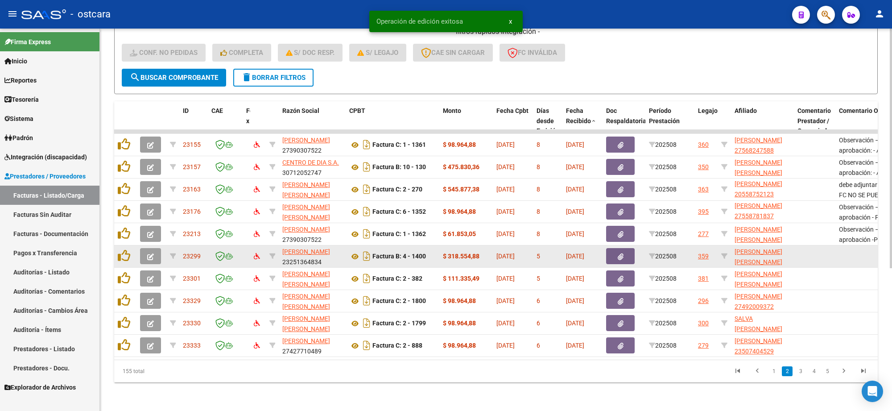
click at [154, 248] on button "button" at bounding box center [150, 256] width 21 height 16
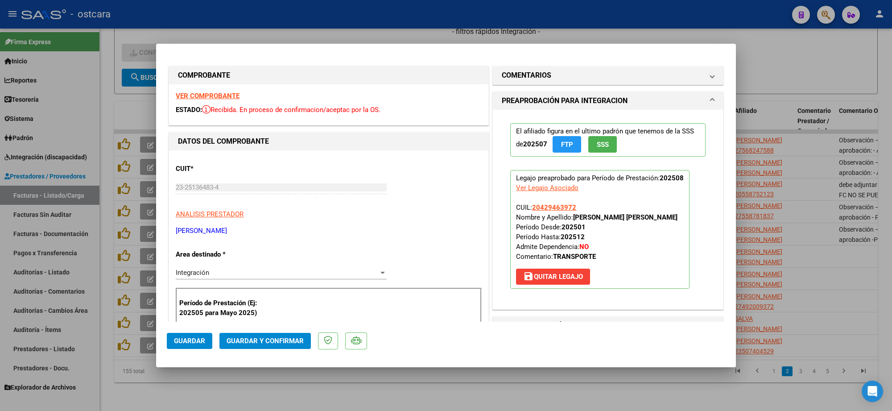
click at [211, 97] on strong "VER COMPROBANTE" at bounding box center [208, 96] width 64 height 8
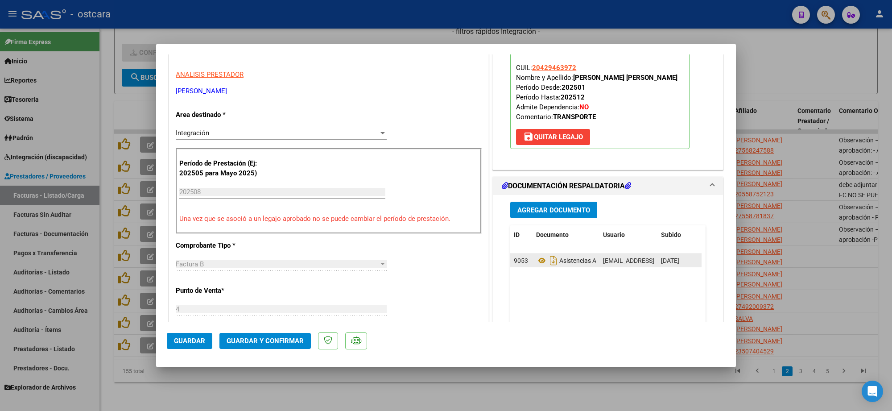
scroll to position [223, 0]
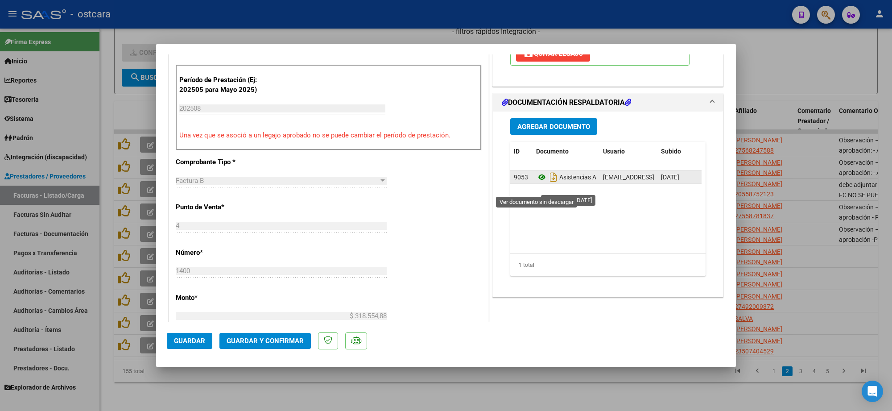
click at [540, 182] on icon at bounding box center [542, 177] width 12 height 11
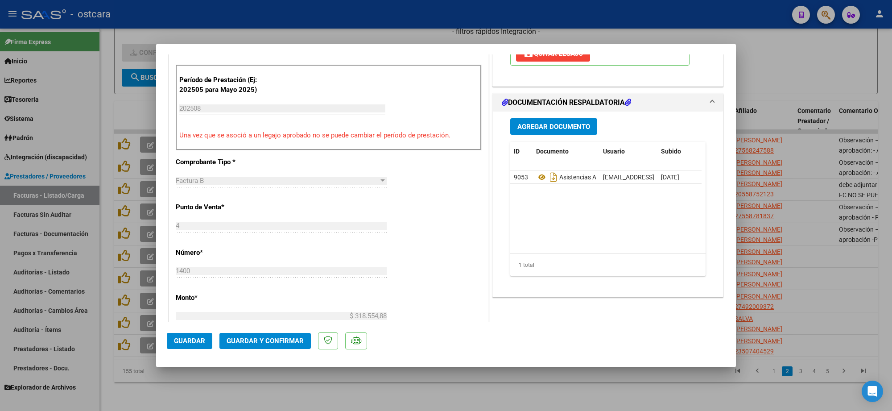
click at [284, 337] on span "Guardar y Confirmar" at bounding box center [265, 341] width 77 height 8
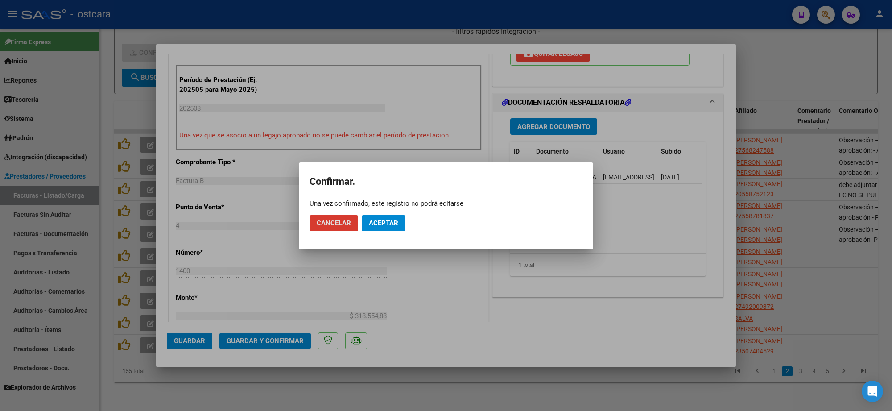
click at [380, 217] on button "Aceptar" at bounding box center [384, 223] width 44 height 16
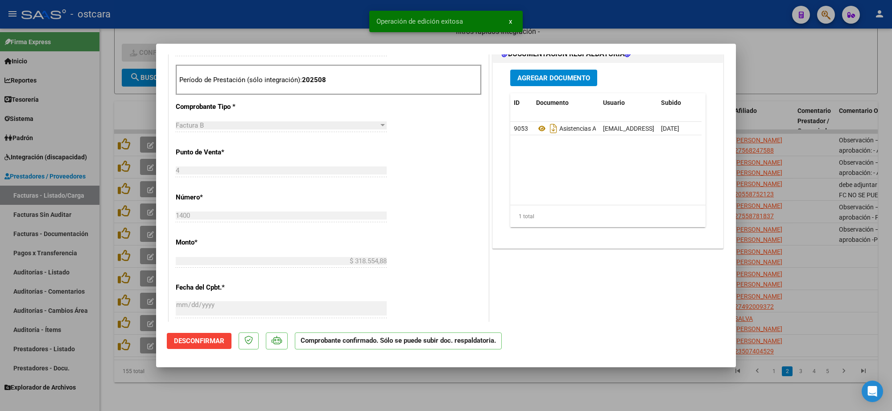
click at [803, 81] on div at bounding box center [446, 205] width 892 height 411
type input "$ 0,00"
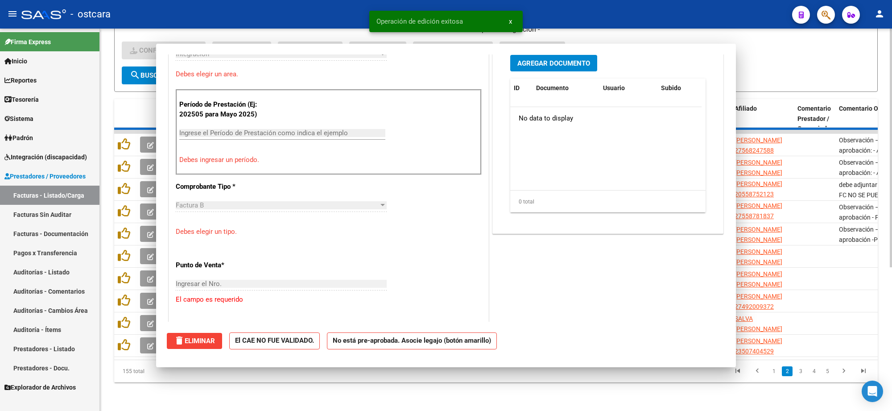
scroll to position [0, 0]
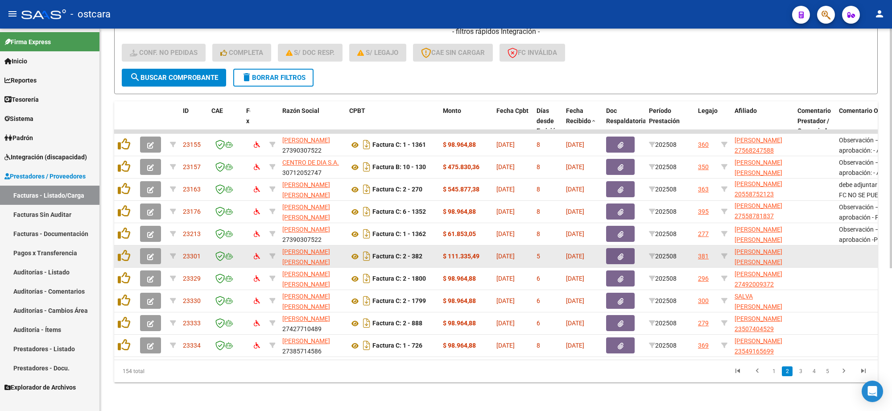
click at [154, 248] on button "button" at bounding box center [150, 256] width 21 height 16
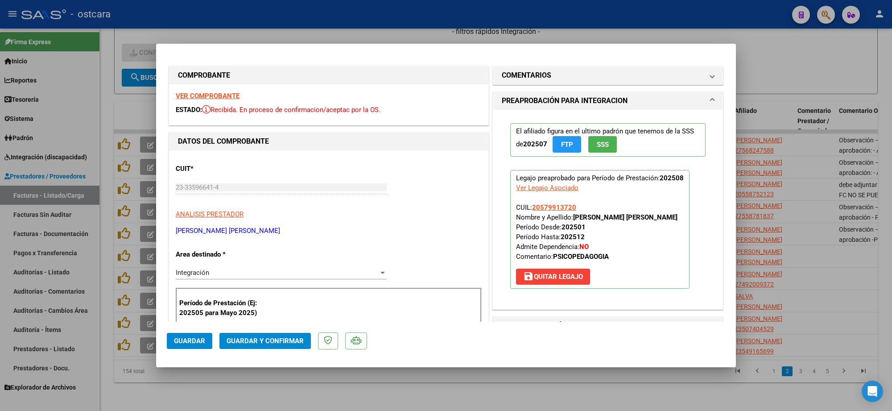
click at [215, 98] on strong "VER COMPROBANTE" at bounding box center [208, 96] width 64 height 8
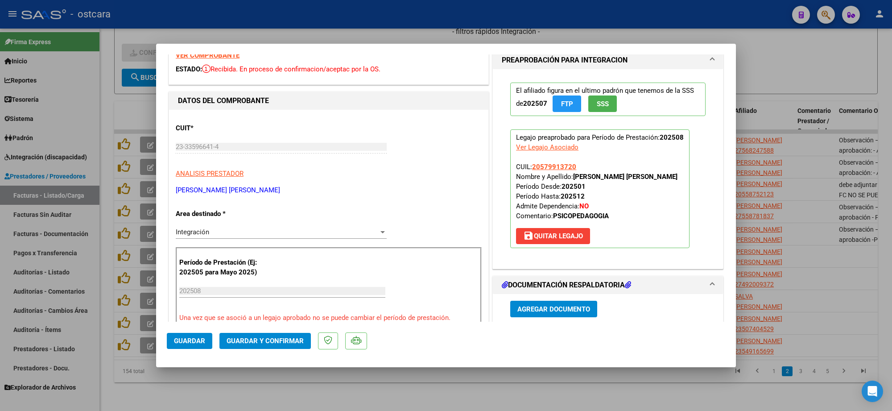
scroll to position [223, 0]
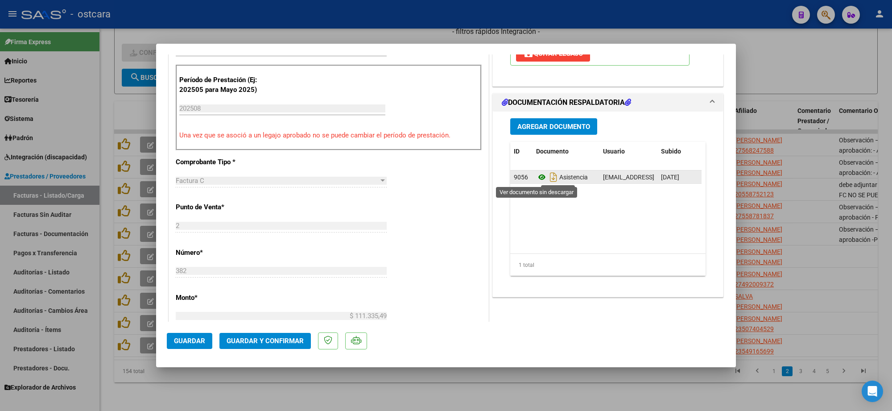
click at [537, 180] on icon at bounding box center [542, 177] width 12 height 11
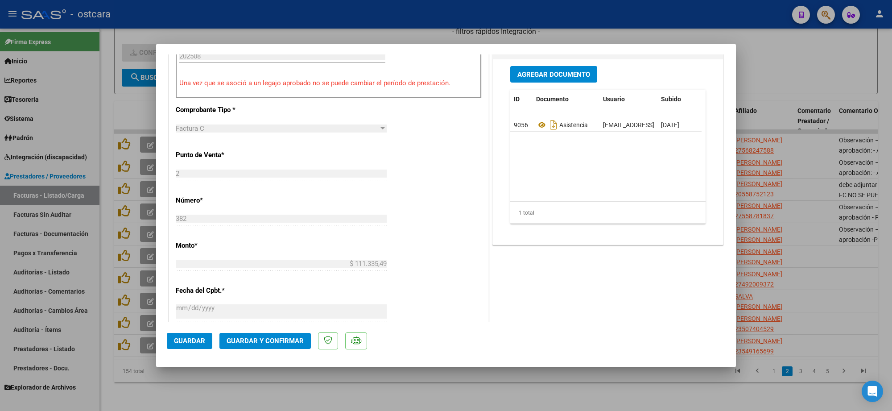
scroll to position [335, 0]
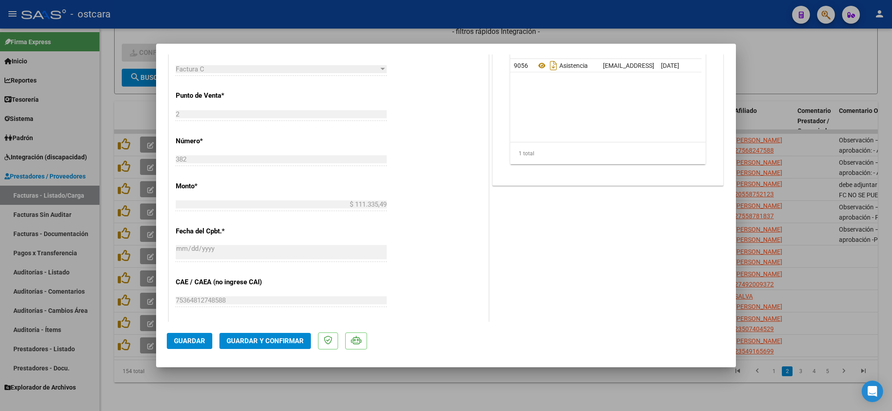
click at [269, 337] on span "Guardar y Confirmar" at bounding box center [265, 341] width 77 height 8
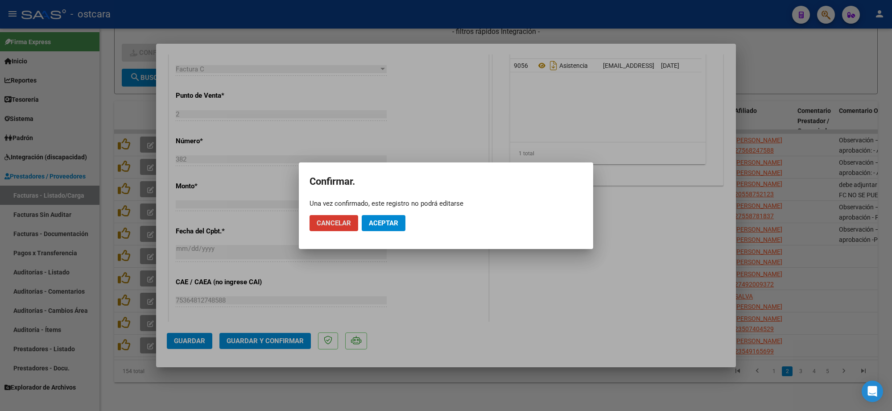
click at [389, 222] on span "Aceptar" at bounding box center [383, 223] width 29 height 8
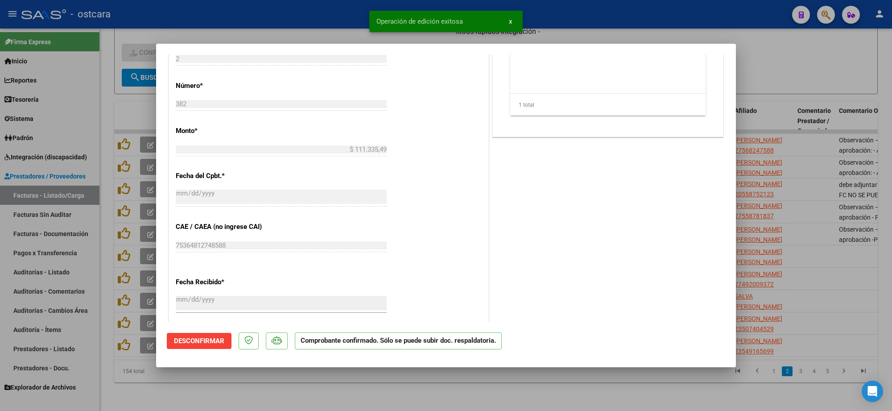
click at [782, 63] on div at bounding box center [446, 205] width 892 height 411
type input "$ 0,00"
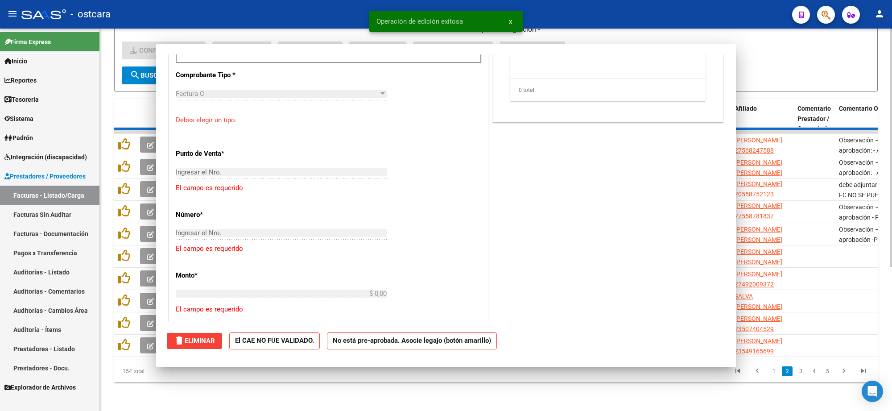
scroll to position [350, 0]
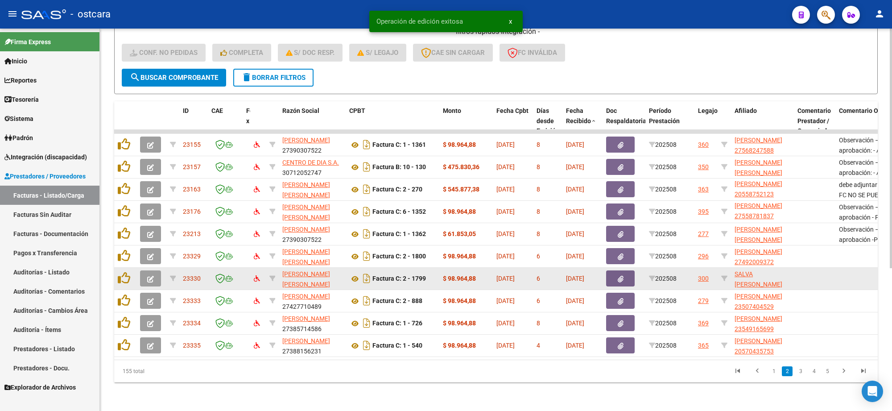
click at [150, 276] on icon "button" at bounding box center [150, 279] width 7 height 7
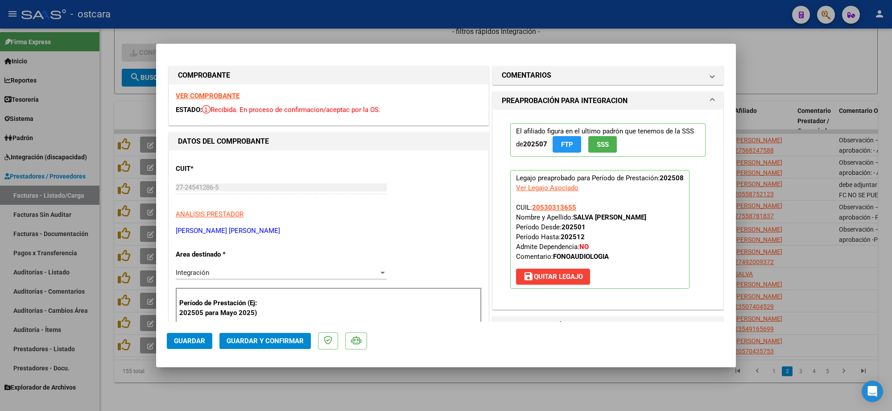
click at [223, 96] on strong "VER COMPROBANTE" at bounding box center [208, 96] width 64 height 8
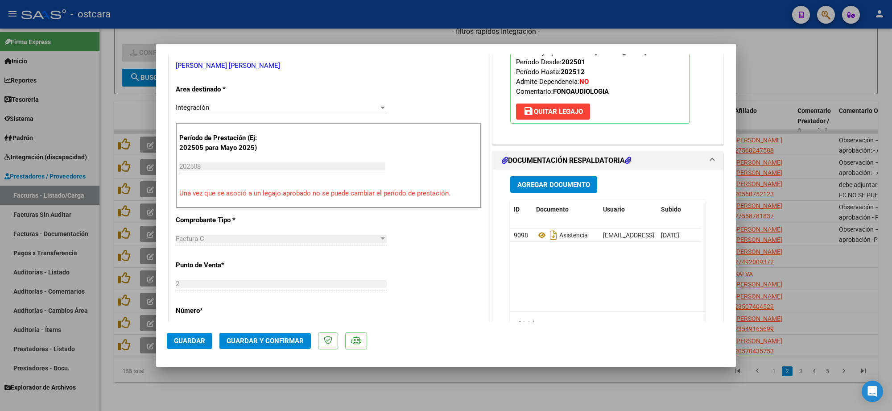
scroll to position [167, 0]
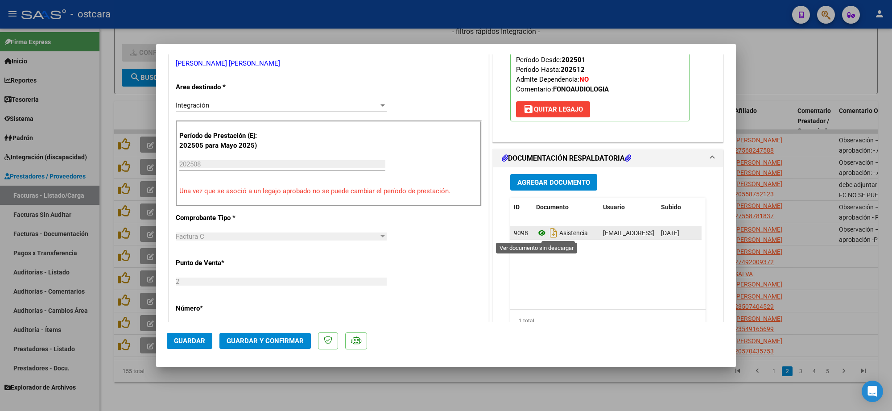
click at [539, 234] on icon at bounding box center [542, 232] width 12 height 11
click at [287, 340] on span "Guardar y Confirmar" at bounding box center [265, 341] width 77 height 8
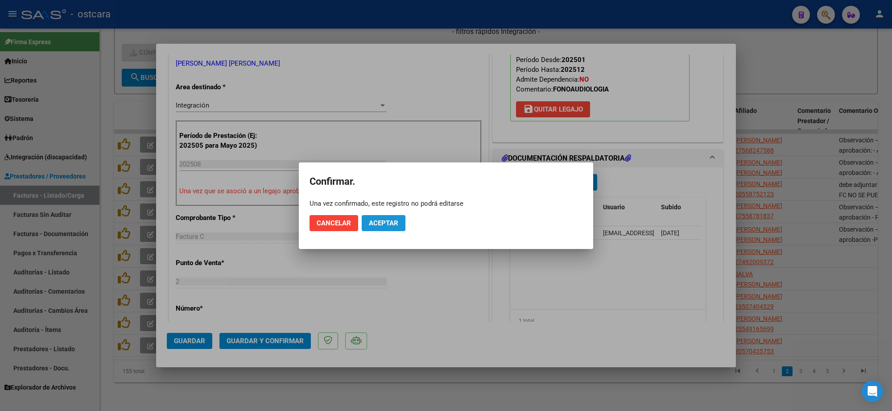
click at [379, 228] on button "Aceptar" at bounding box center [384, 223] width 44 height 16
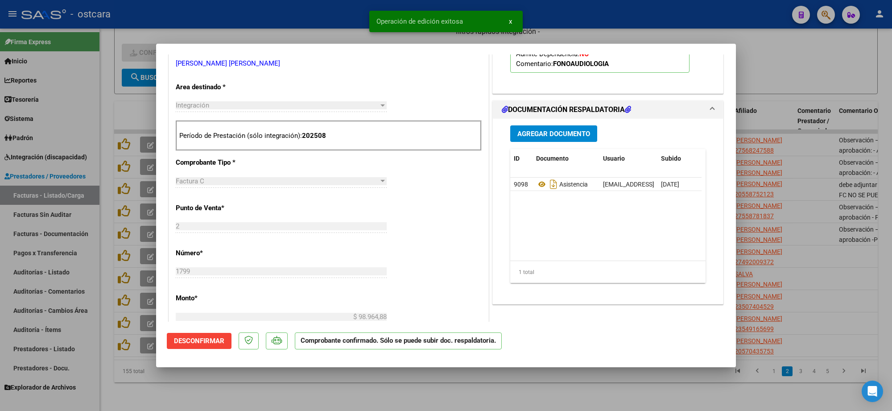
click at [825, 289] on div at bounding box center [446, 205] width 892 height 411
type input "$ 0,00"
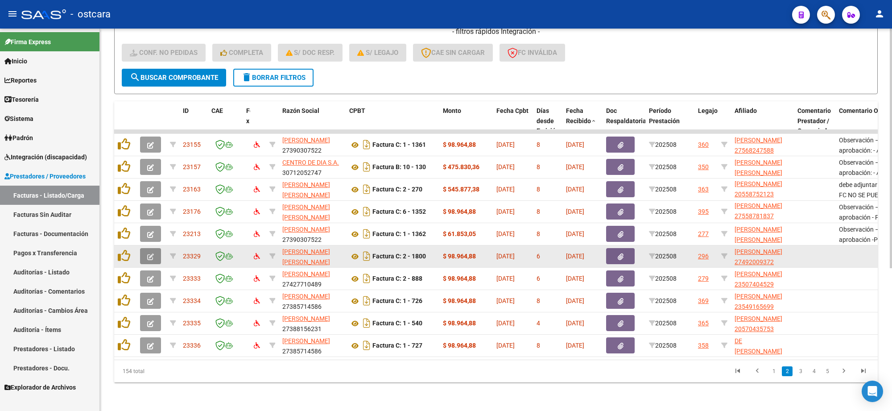
click at [147, 253] on icon "button" at bounding box center [150, 256] width 7 height 7
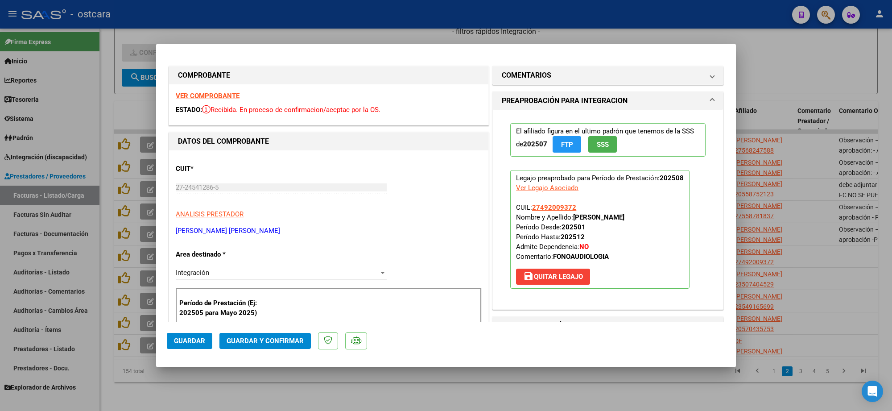
click at [207, 98] on strong "VER COMPROBANTE" at bounding box center [208, 96] width 64 height 8
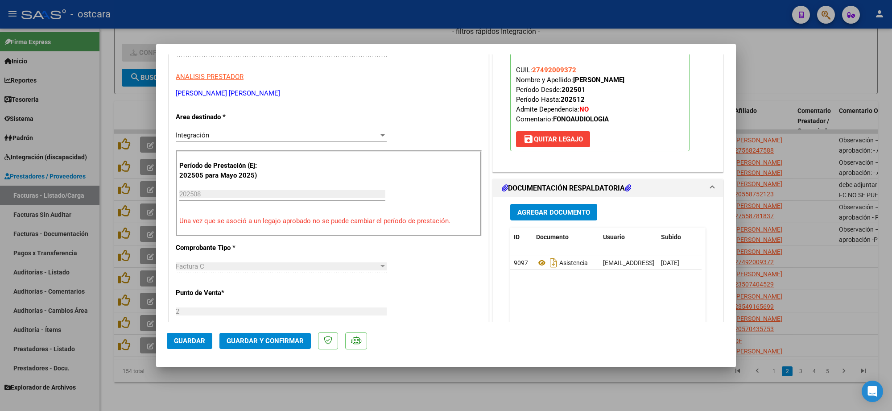
scroll to position [167, 0]
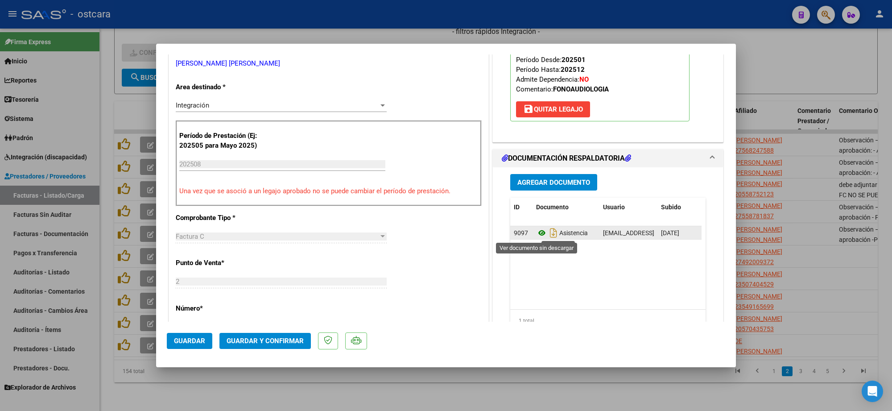
click at [538, 234] on icon at bounding box center [542, 232] width 12 height 11
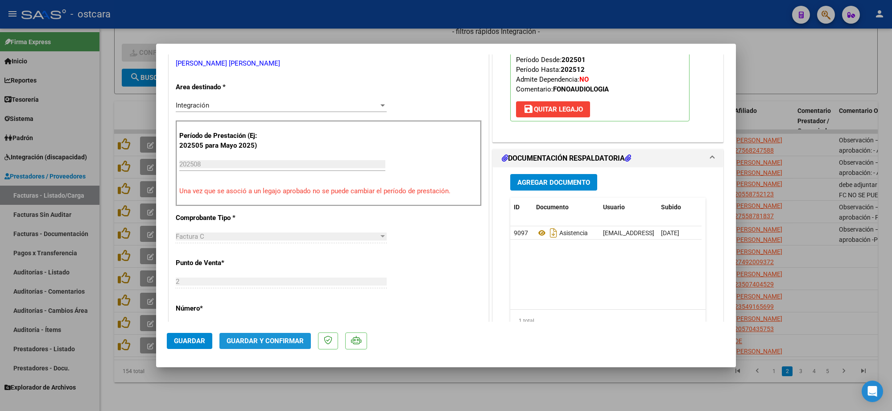
click at [281, 339] on span "Guardar y Confirmar" at bounding box center [265, 341] width 77 height 8
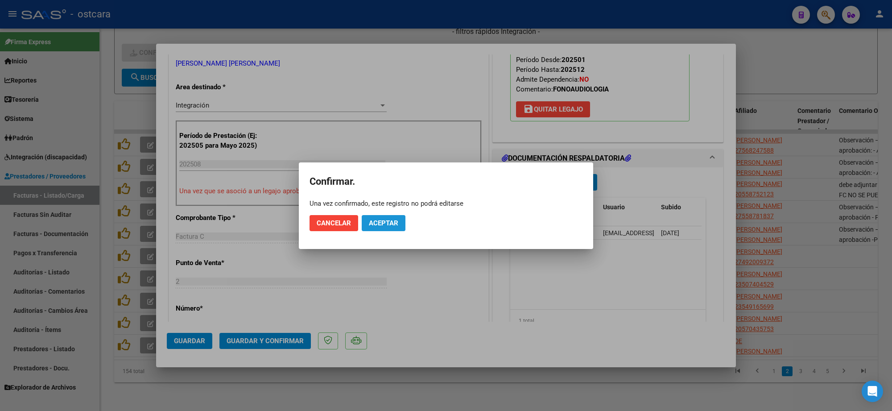
click at [393, 224] on span "Aceptar" at bounding box center [383, 223] width 29 height 8
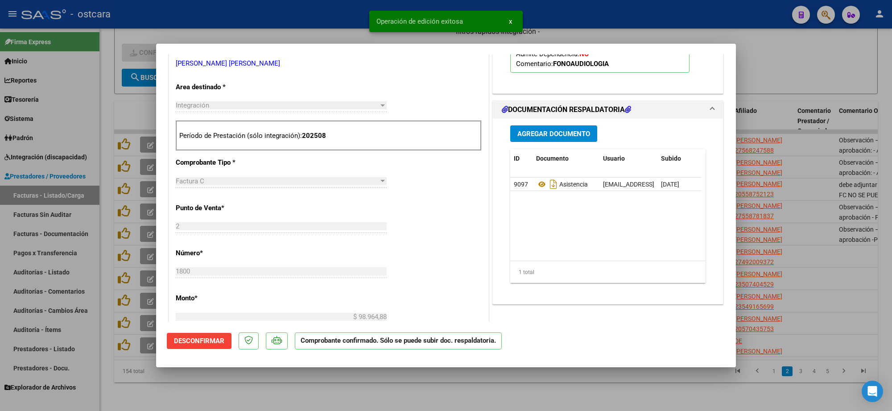
click at [824, 263] on div at bounding box center [446, 205] width 892 height 411
type input "$ 0,00"
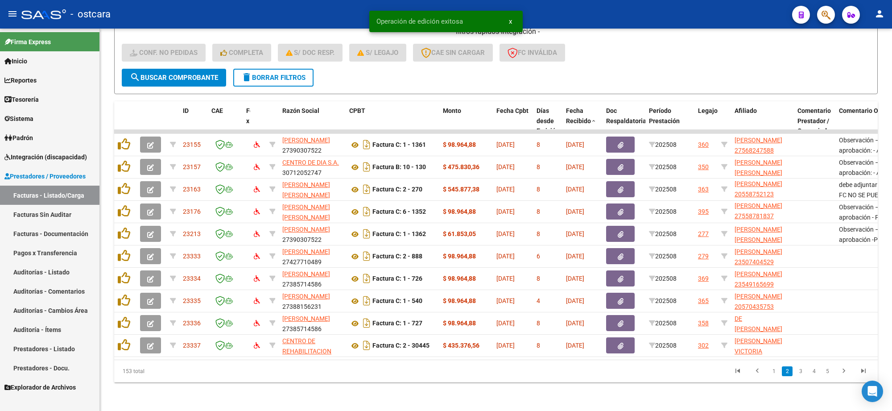
click at [861, 369] on icon "go to last page" at bounding box center [864, 372] width 12 height 11
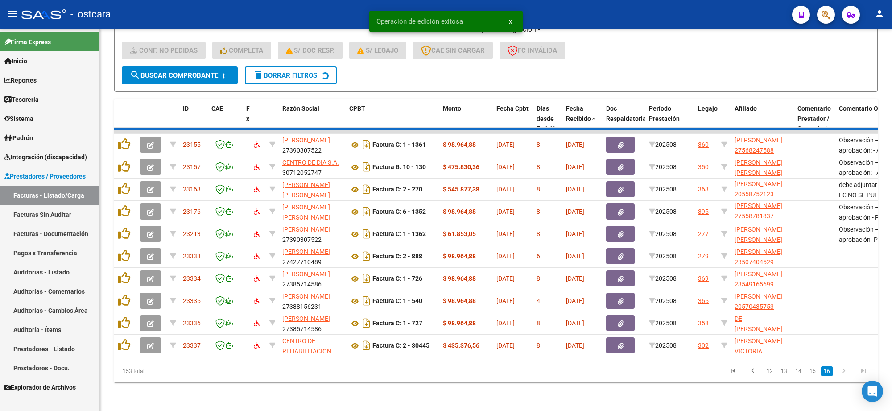
scroll to position [71, 0]
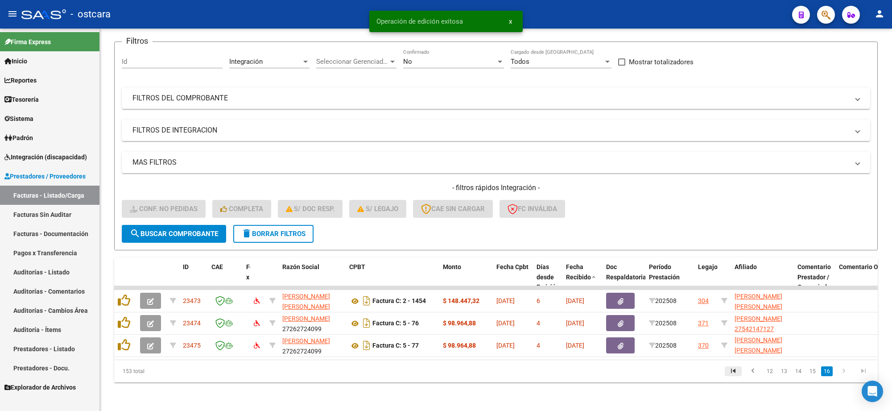
click at [732, 373] on icon "go to first page" at bounding box center [734, 372] width 12 height 11
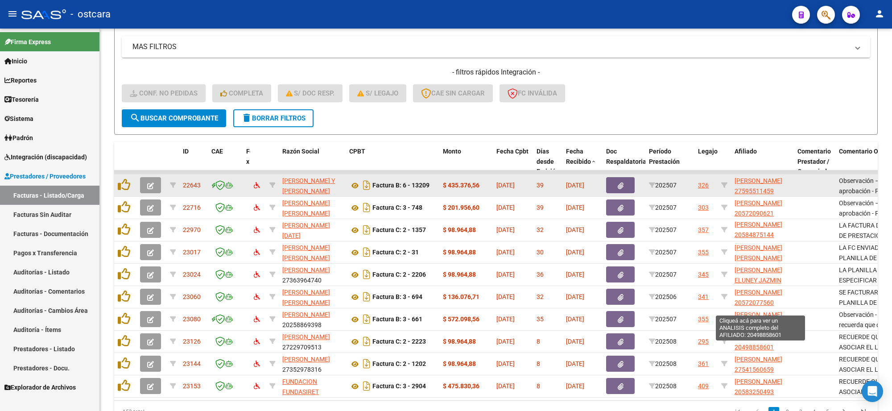
scroll to position [227, 0]
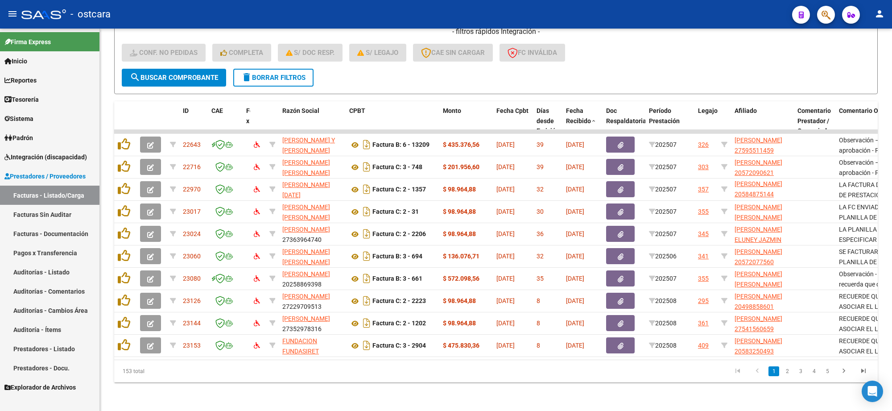
click at [786, 371] on link "2" at bounding box center [787, 371] width 11 height 10
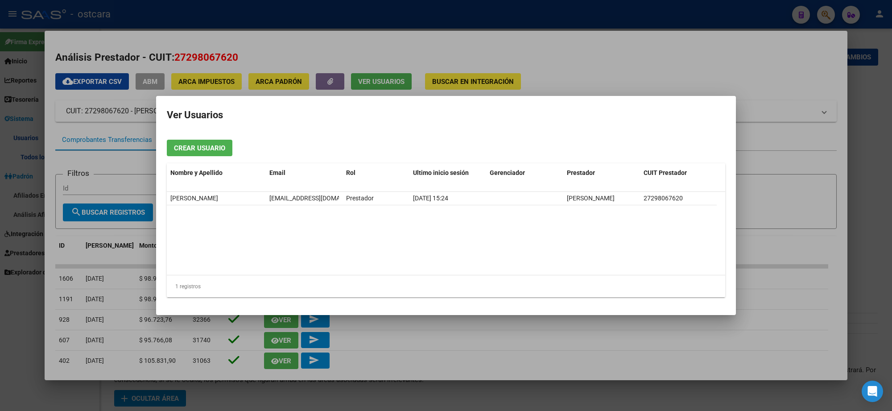
click at [590, 83] on div at bounding box center [446, 205] width 892 height 411
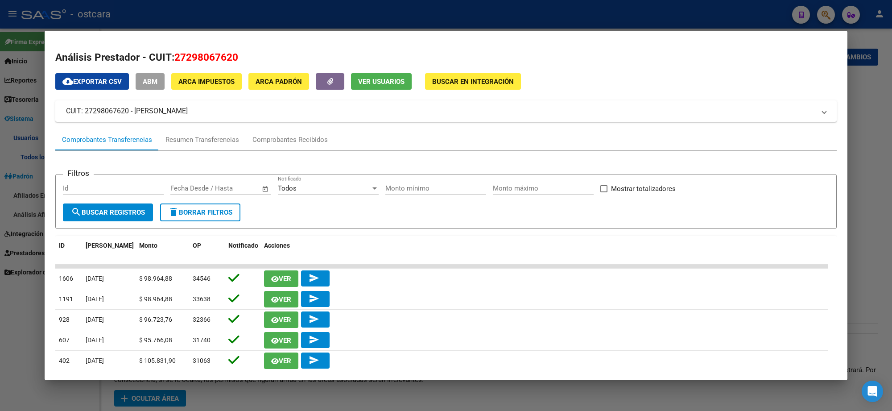
click at [627, 33] on mat-dialog-container "Análisis Prestador - CUIT: 27298067620 cloud_download Exportar CSV ABM ARCA Imp…" at bounding box center [446, 205] width 803 height 349
click at [637, 9] on div at bounding box center [446, 205] width 892 height 411
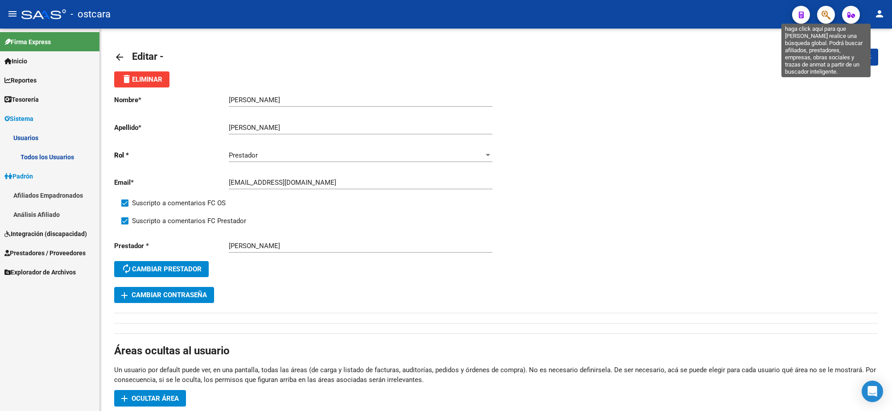
click at [823, 11] on icon "button" at bounding box center [826, 15] width 9 height 10
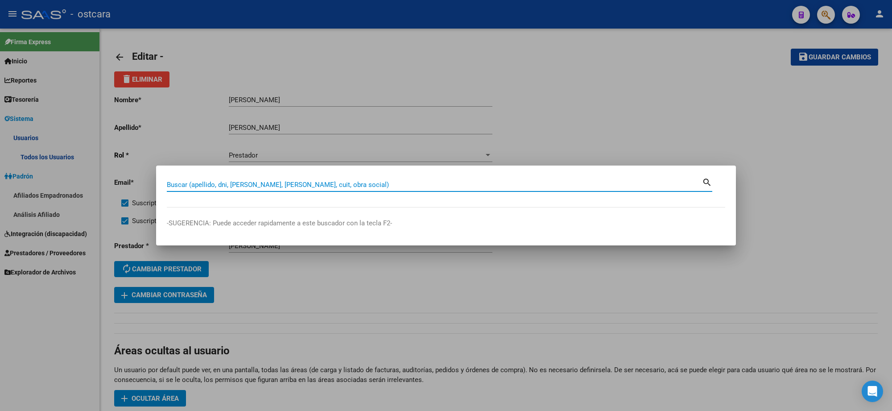
paste input "30678874953"
type input "30678874953"
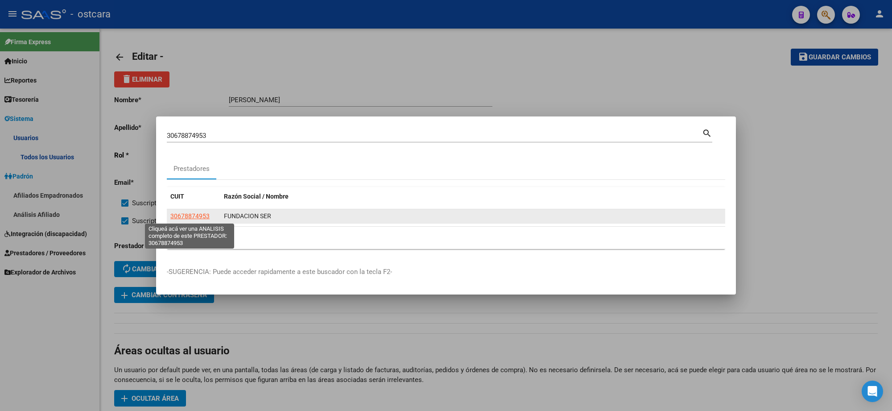
click at [188, 213] on span "30678874953" at bounding box center [189, 215] width 39 height 7
type textarea "30678874953"
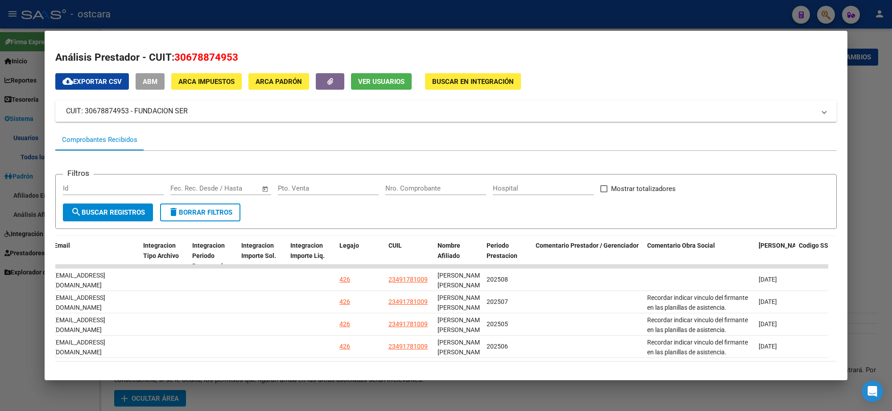
scroll to position [0, 1154]
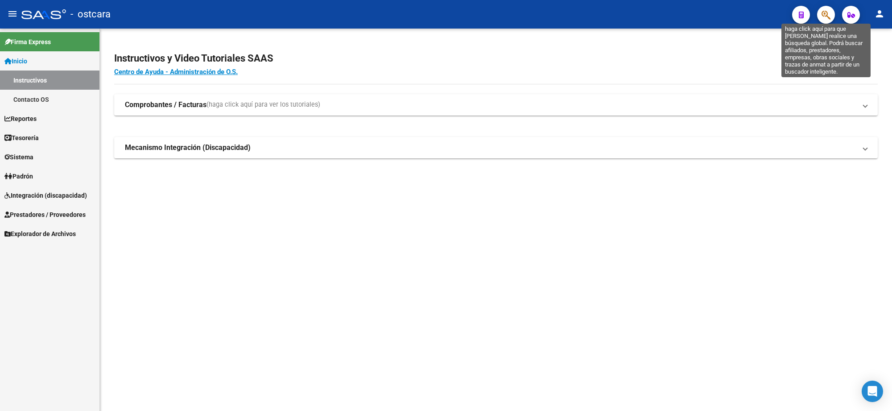
click at [827, 18] on icon "button" at bounding box center [826, 15] width 9 height 10
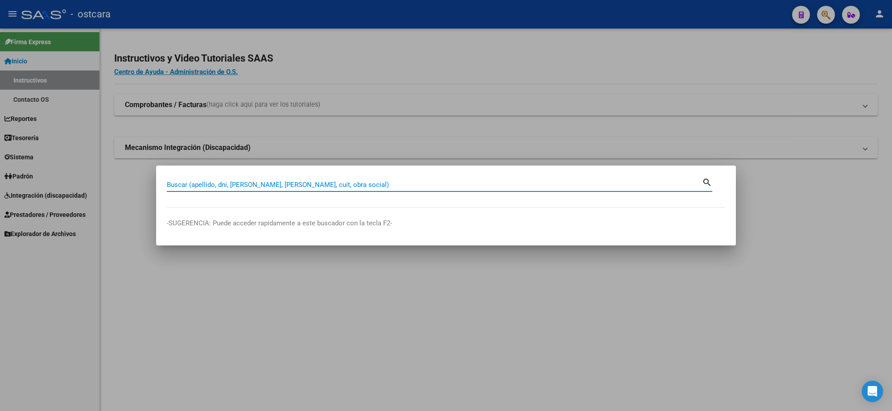
paste input "30678874953"
type input "30678874953"
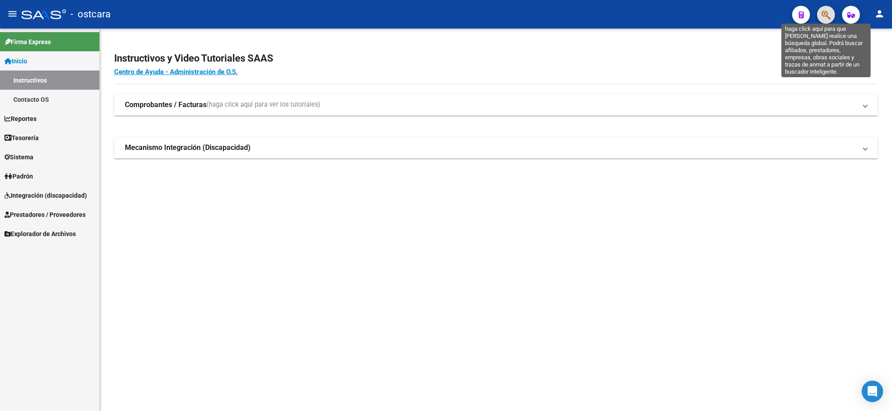
click at [827, 17] on icon "button" at bounding box center [826, 15] width 9 height 10
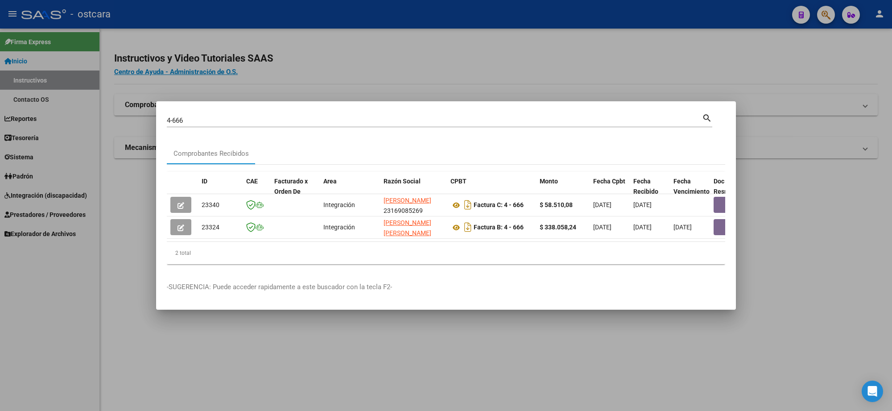
drag, startPoint x: 309, startPoint y: 237, endPoint x: 757, endPoint y: 236, distance: 447.9
click at [757, 236] on div "4-666 Buscar (apellido, dni, cuil, nro traspaso, cuit, obra social) search Comp…" at bounding box center [446, 205] width 892 height 411
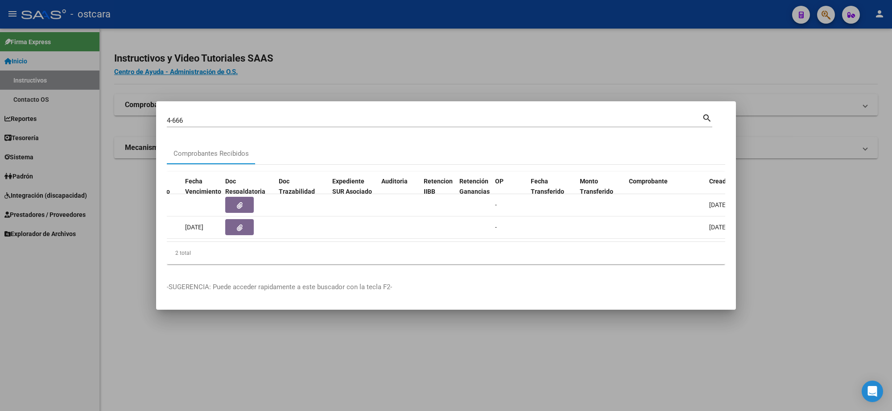
click at [545, 137] on mat-dialog-content "4-666 Buscar (apellido, dni, cuil, nro traspaso, cuit, obra social) search Comp…" at bounding box center [446, 191] width 580 height 159
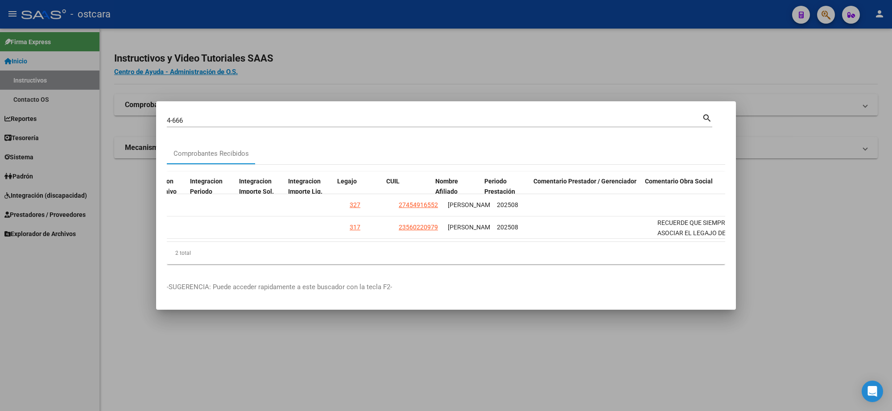
scroll to position [0, 1378]
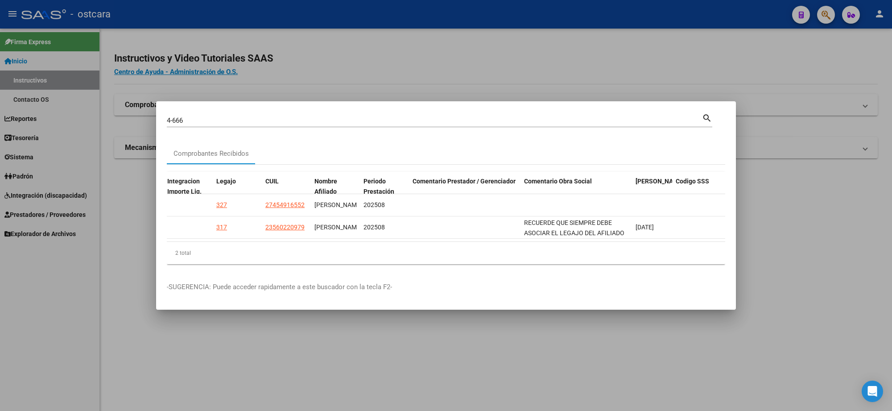
drag, startPoint x: 681, startPoint y: 247, endPoint x: 266, endPoint y: 247, distance: 414.4
click at [260, 247] on div "2 total" at bounding box center [446, 253] width 558 height 22
drag, startPoint x: 261, startPoint y: 114, endPoint x: 62, endPoint y: 113, distance: 199.4
click at [62, 113] on div "4-666 Buscar (apellido, dni, cuil, nro traspaso, cuit, obra social) search Comp…" at bounding box center [446, 205] width 892 height 411
type input "0"
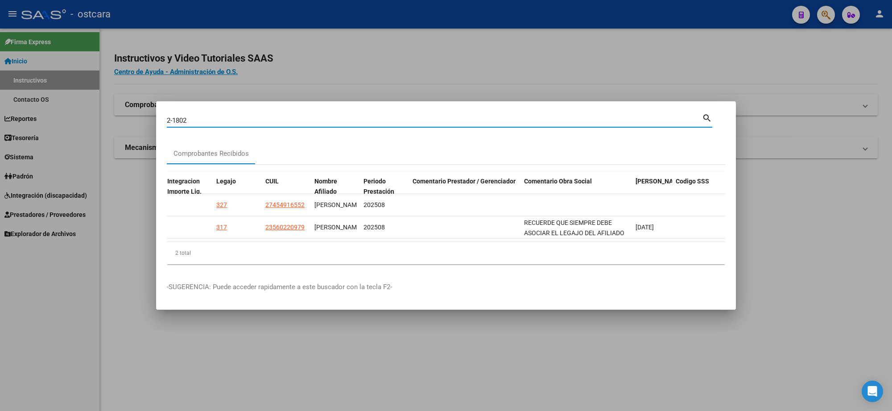
type input "2-1802"
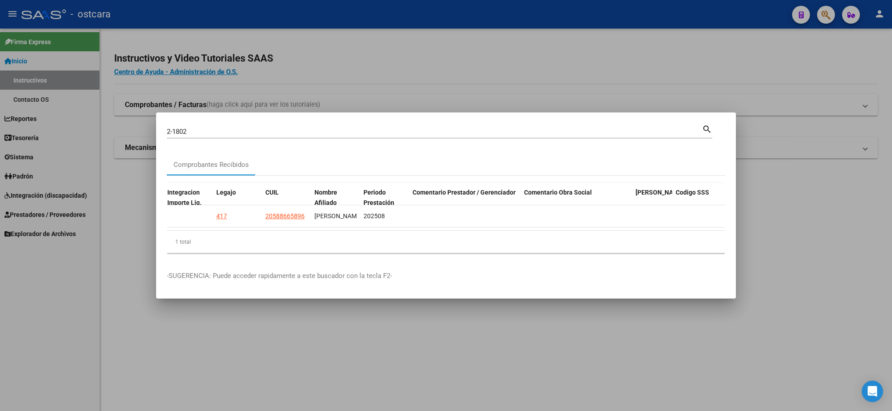
click at [593, 54] on div at bounding box center [446, 205] width 892 height 411
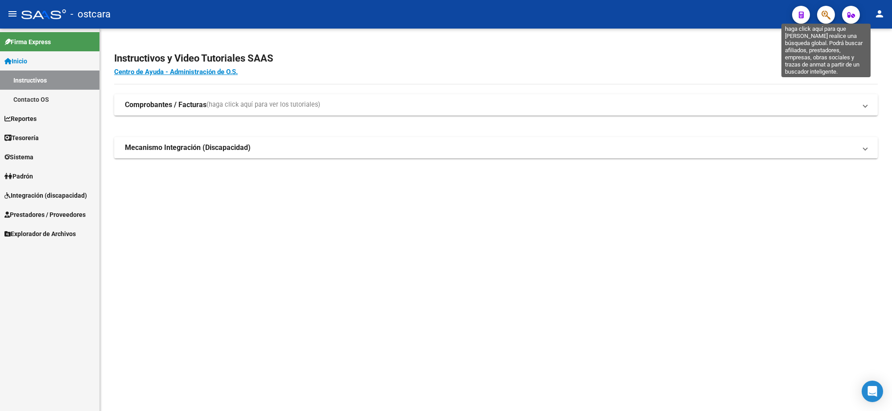
click at [826, 17] on icon "button" at bounding box center [826, 15] width 9 height 10
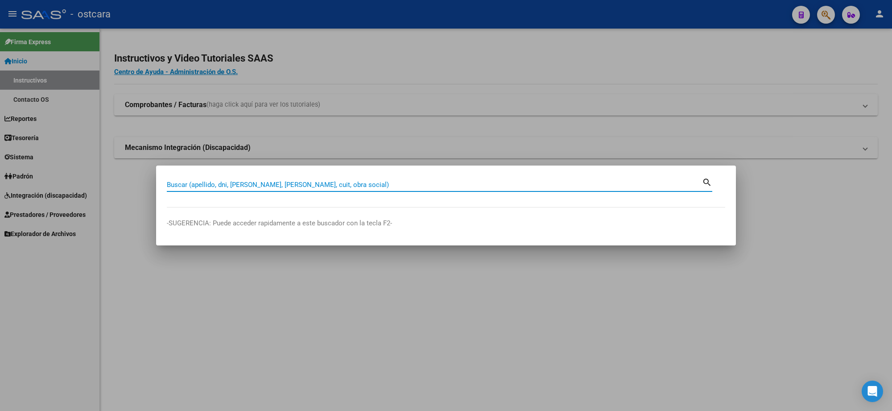
paste input "Buenas tardes La factura que se encuentra ingresadas en sistema SAAS están en p…"
type input "Buenas tardes La factura que se encuentra ingresadas en sistema SAAS están en p…"
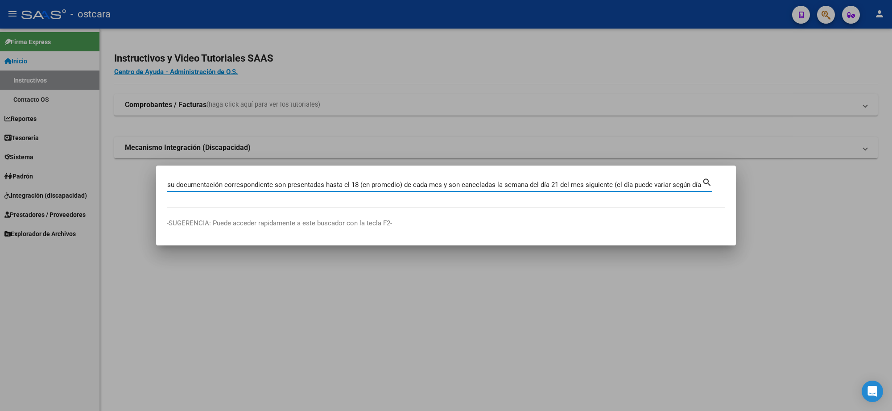
scroll to position [0, 0]
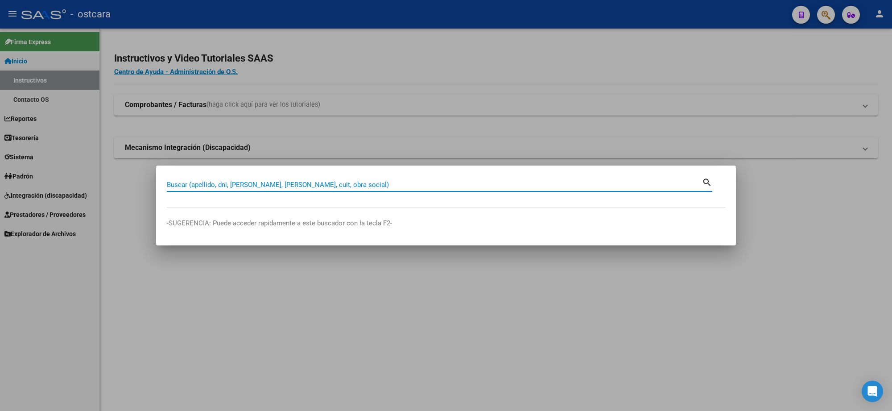
paste input "30678874953"
type input "30678874953"
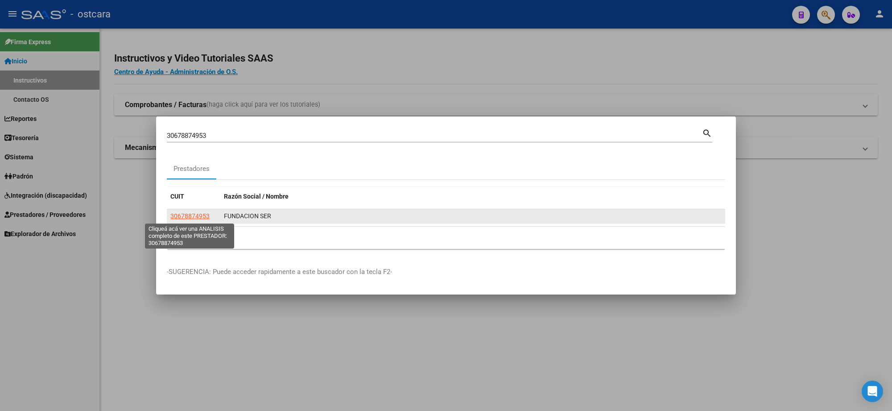
click at [184, 217] on span "30678874953" at bounding box center [189, 215] width 39 height 7
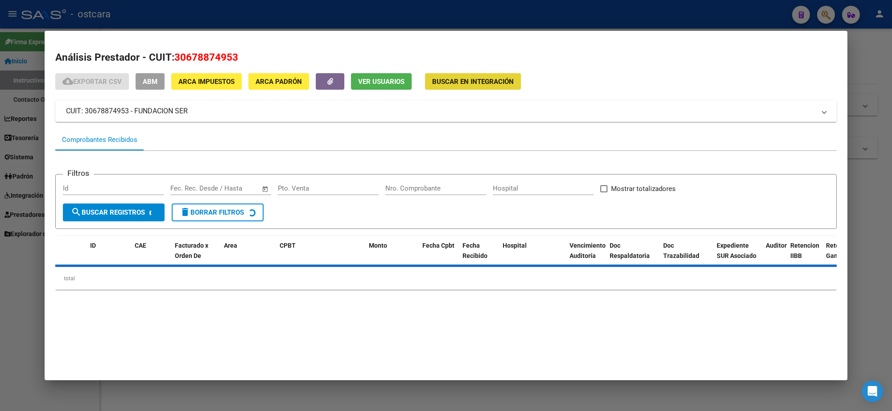
click at [462, 78] on span "Buscar en Integración" at bounding box center [473, 82] width 82 height 8
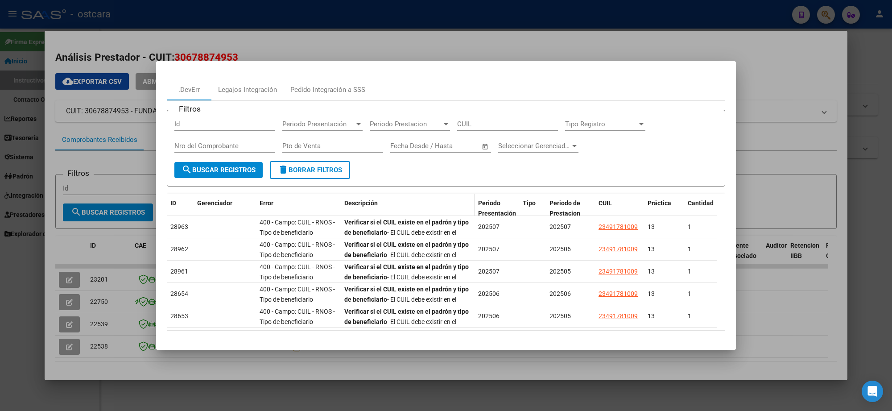
scroll to position [29, 0]
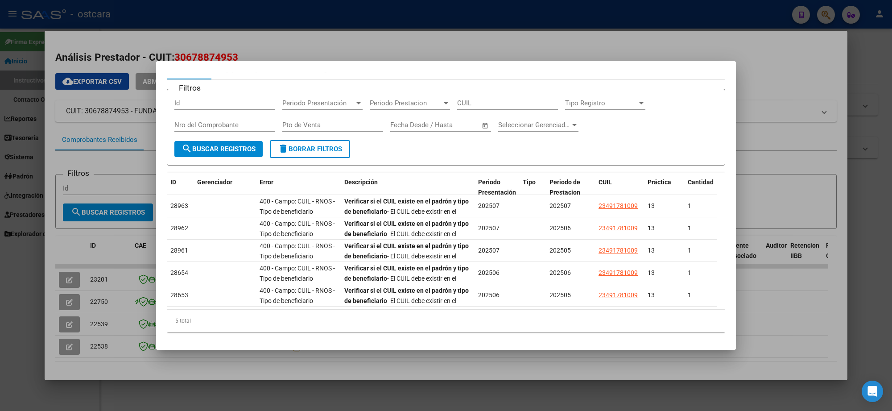
drag, startPoint x: 403, startPoint y: 299, endPoint x: 487, endPoint y: 304, distance: 84.5
click at [487, 304] on datatable-body "28963 400 - Campo: CUIL - RNOS - Tipo de beneficiario Verificar si el CUIL exis…" at bounding box center [442, 252] width 550 height 115
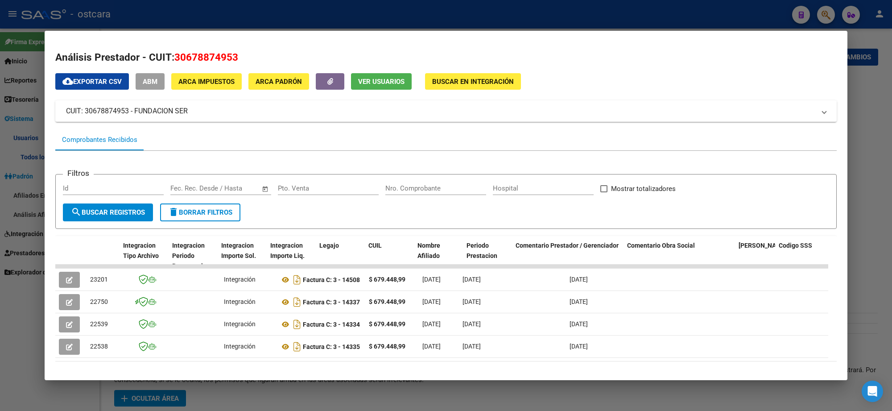
scroll to position [0, 1154]
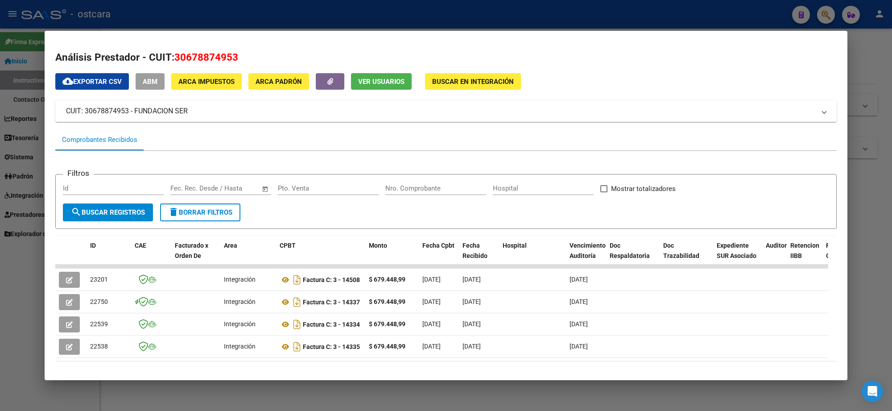
scroll to position [32, 0]
